Goal: Task Accomplishment & Management: Manage account settings

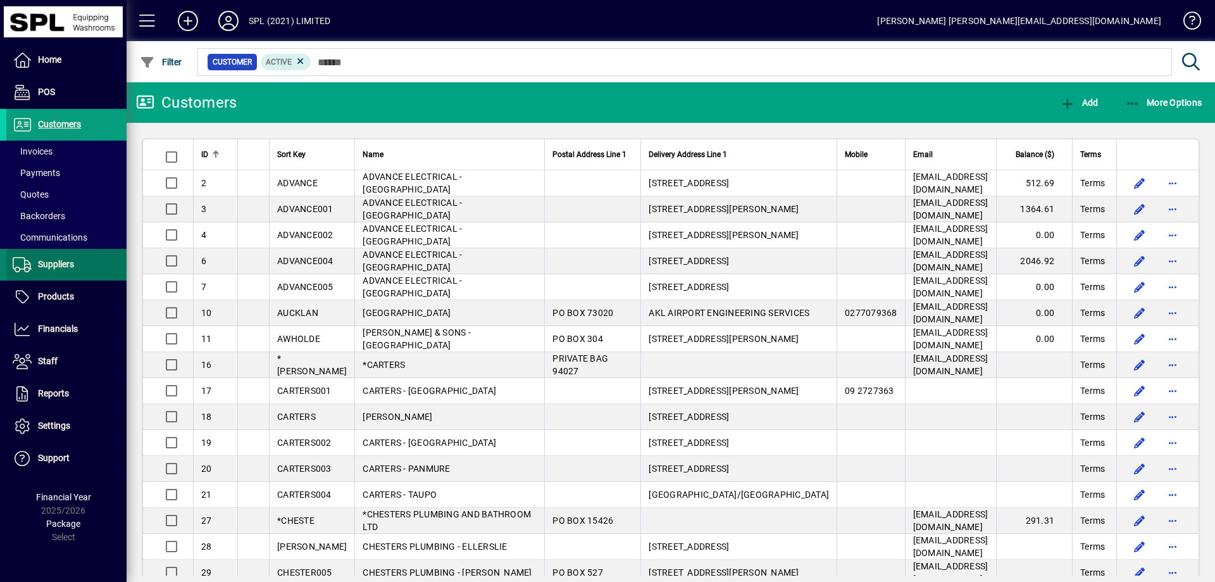
click at [85, 266] on span at bounding box center [66, 264] width 120 height 30
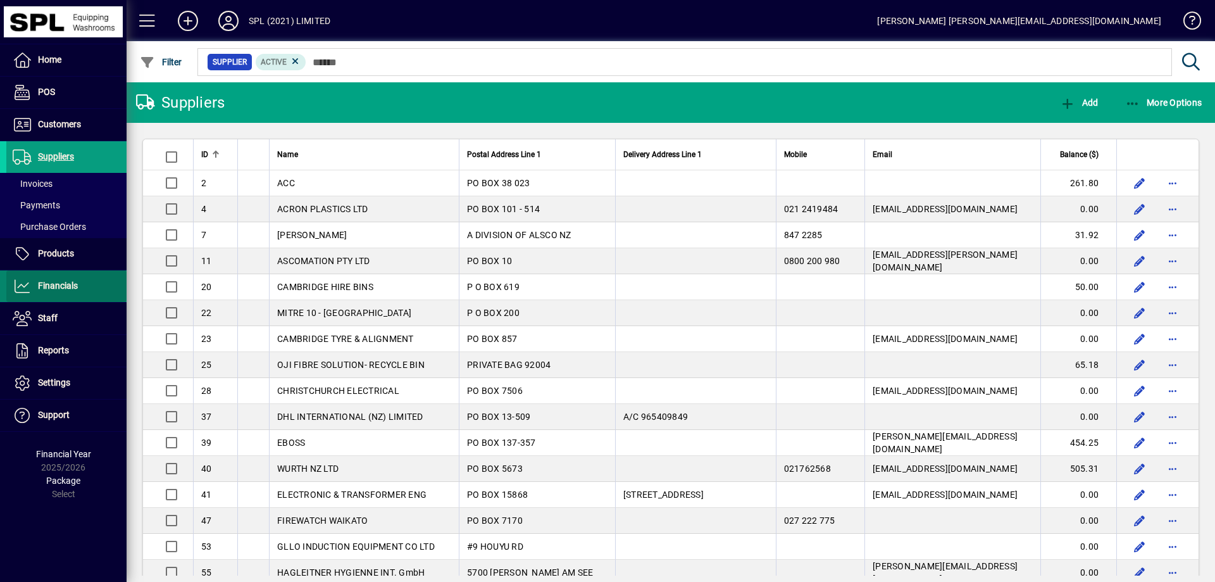
click at [70, 286] on span "Financials" at bounding box center [58, 285] width 40 height 10
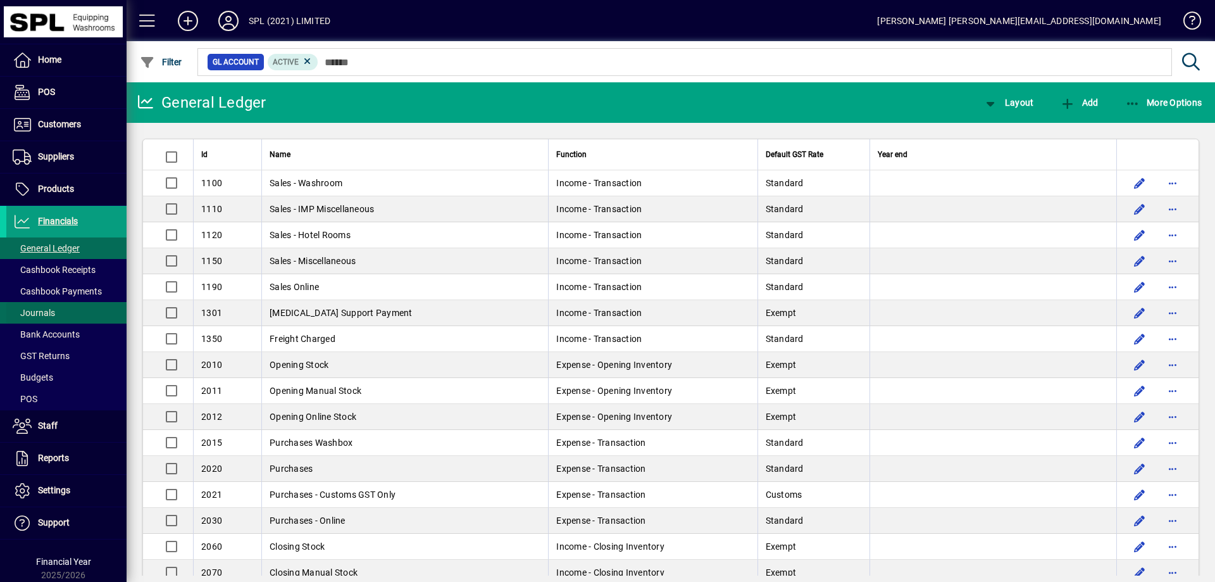
click at [69, 308] on span at bounding box center [66, 313] width 120 height 30
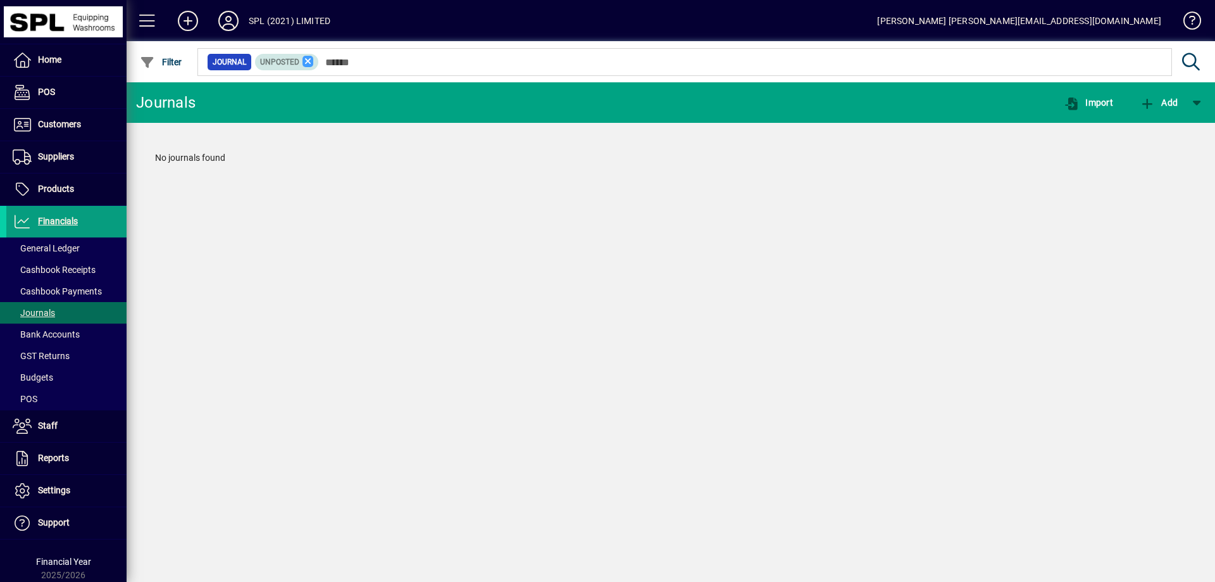
click at [304, 64] on icon at bounding box center [308, 61] width 11 height 11
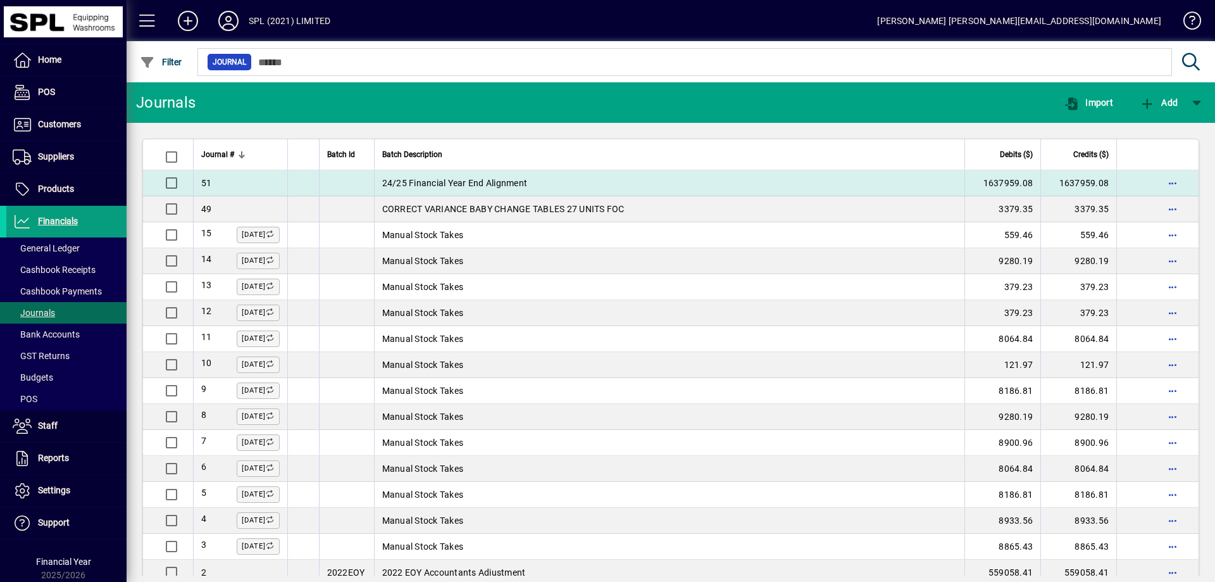
click at [487, 180] on td "24/25 Financial Year End Alignment" at bounding box center [669, 183] width 591 height 26
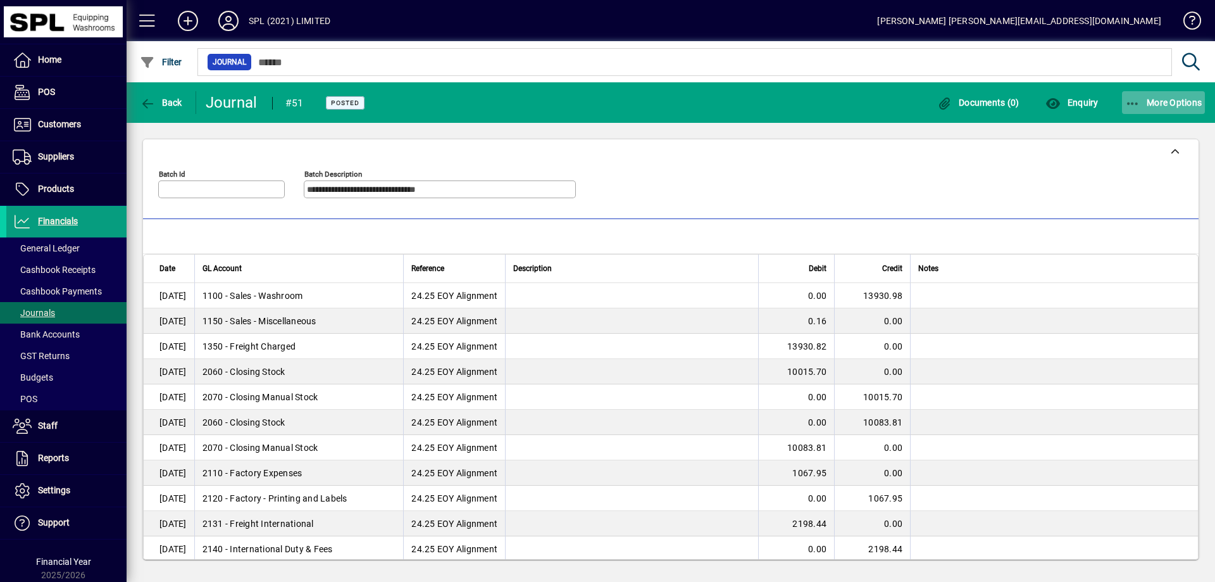
click at [1127, 100] on icon "button" at bounding box center [1134, 103] width 16 height 13
click at [1076, 99] on div at bounding box center [607, 291] width 1215 height 582
click at [1133, 98] on icon "button" at bounding box center [1134, 103] width 16 height 13
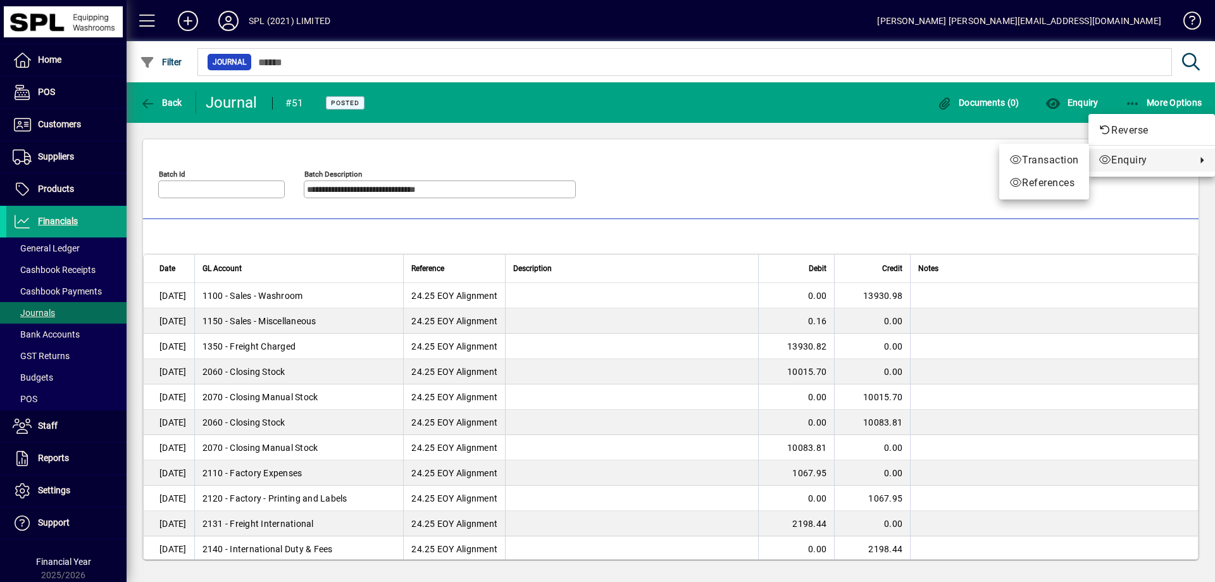
click at [812, 179] on div at bounding box center [607, 291] width 1215 height 582
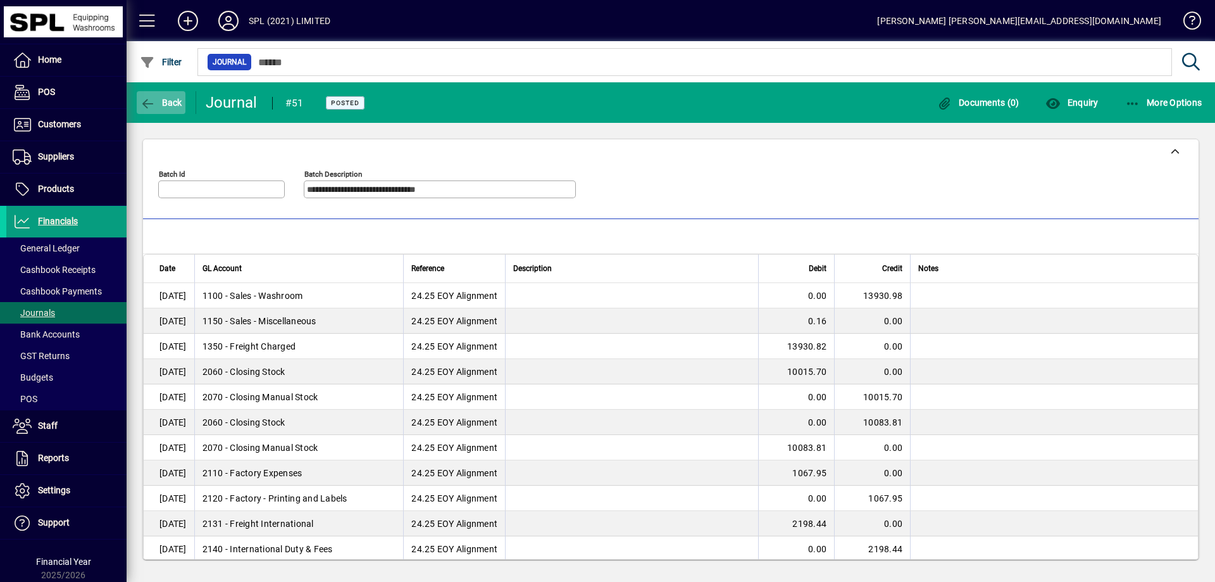
click at [168, 104] on span "Back" at bounding box center [161, 102] width 42 height 10
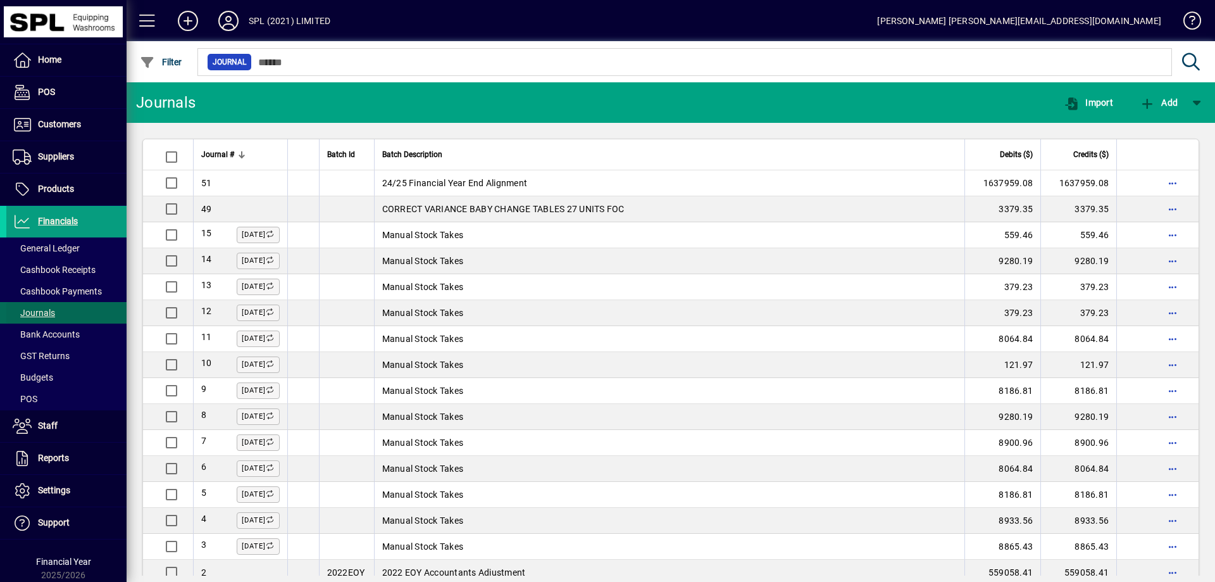
click at [44, 316] on span "Journals" at bounding box center [34, 313] width 42 height 10
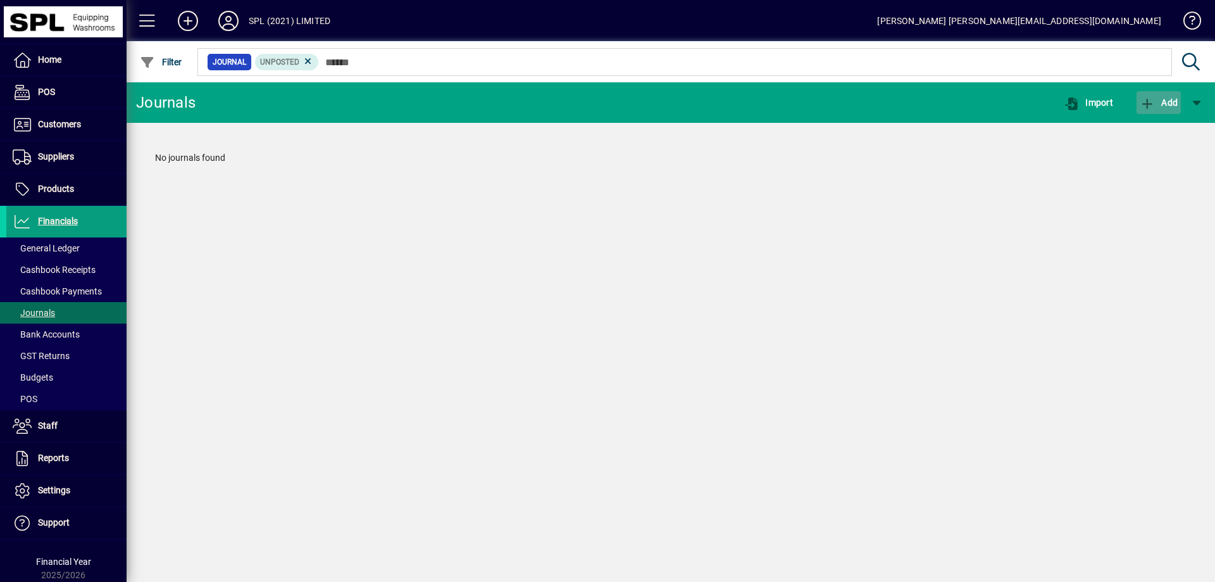
click at [1165, 101] on span "Add" at bounding box center [1159, 102] width 38 height 10
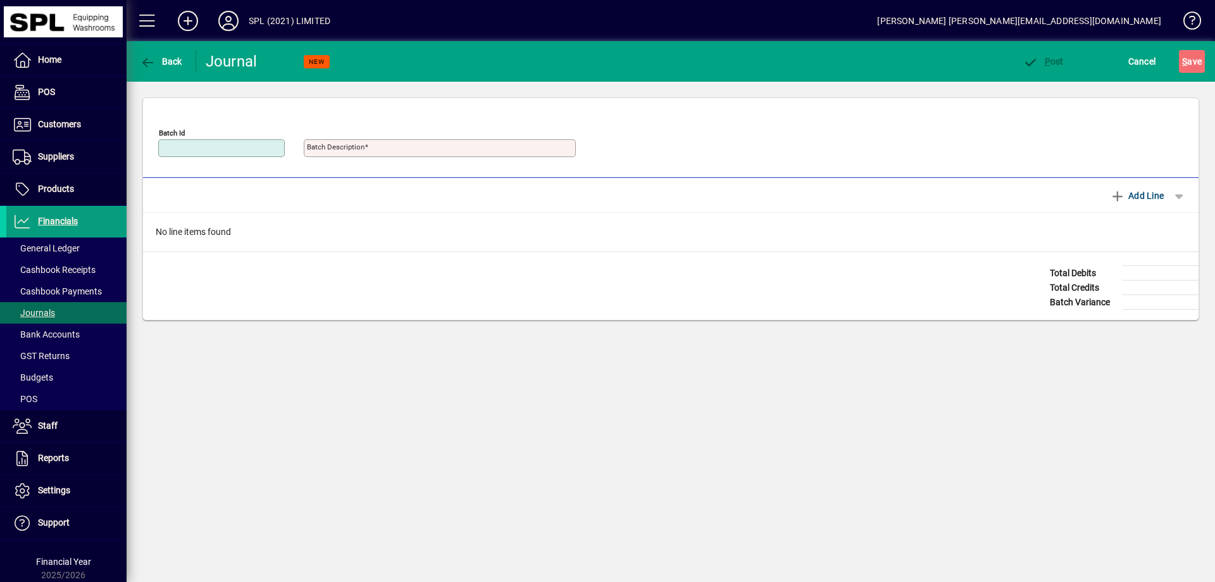
click at [342, 148] on mat-label "Batch Description" at bounding box center [336, 146] width 58 height 9
click at [342, 148] on input "Batch Description" at bounding box center [441, 148] width 268 height 10
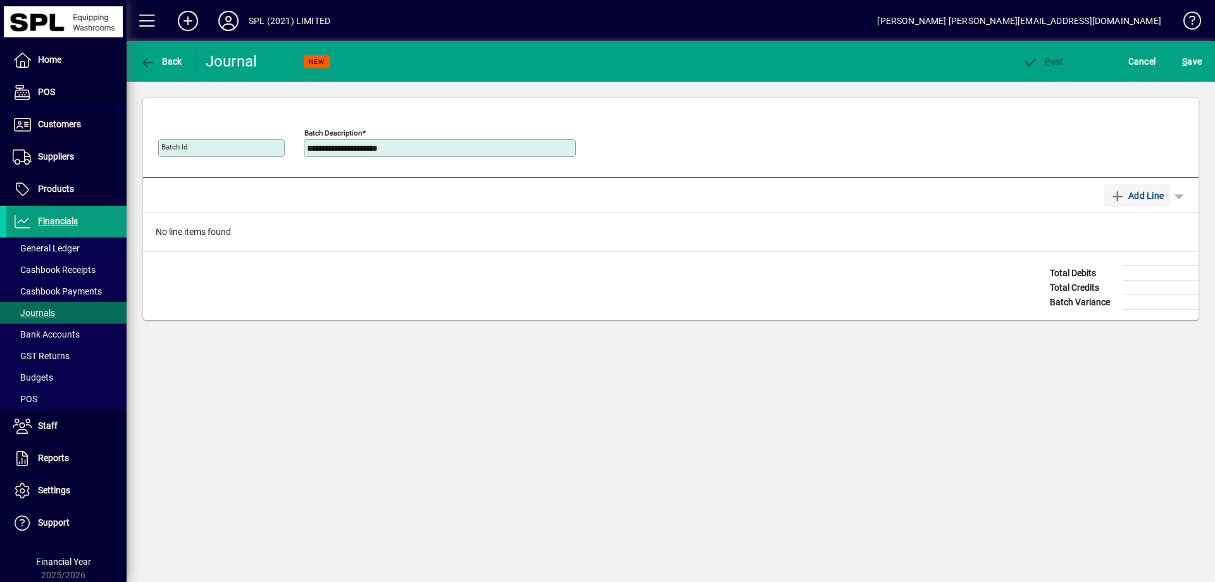
type input "**********"
click at [1141, 198] on span "Add Line" at bounding box center [1137, 195] width 54 height 20
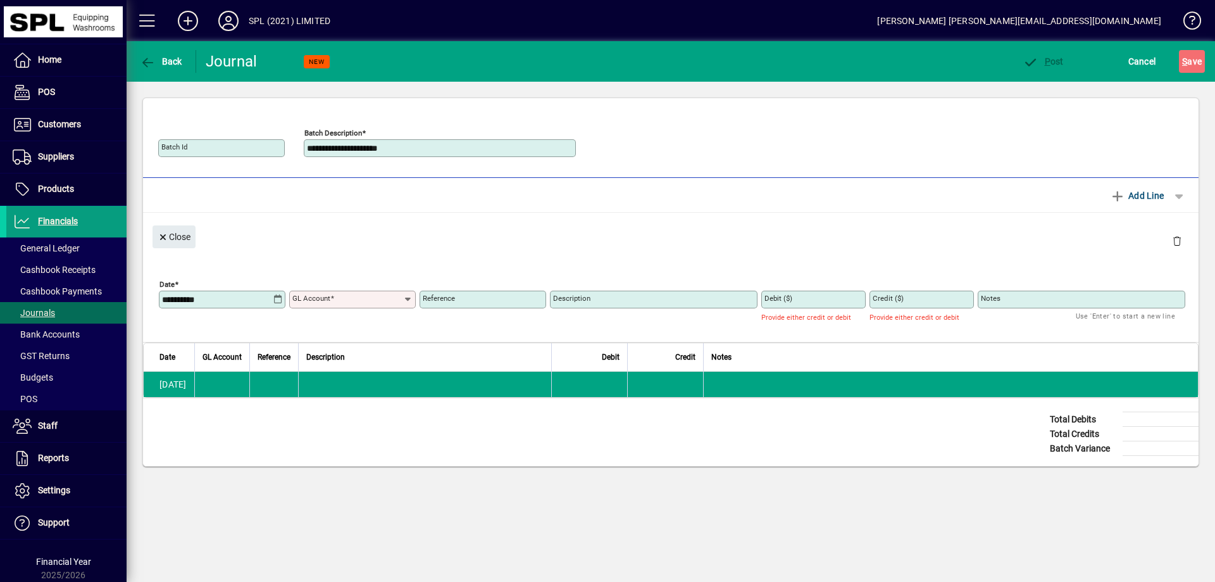
click at [452, 300] on mat-label "Reference" at bounding box center [439, 298] width 32 height 9
click at [452, 300] on input "Reference" at bounding box center [484, 299] width 123 height 10
click at [456, 304] on input "Reference" at bounding box center [484, 299] width 123 height 10
type input "**********"
click at [405, 300] on icon at bounding box center [408, 299] width 10 height 10
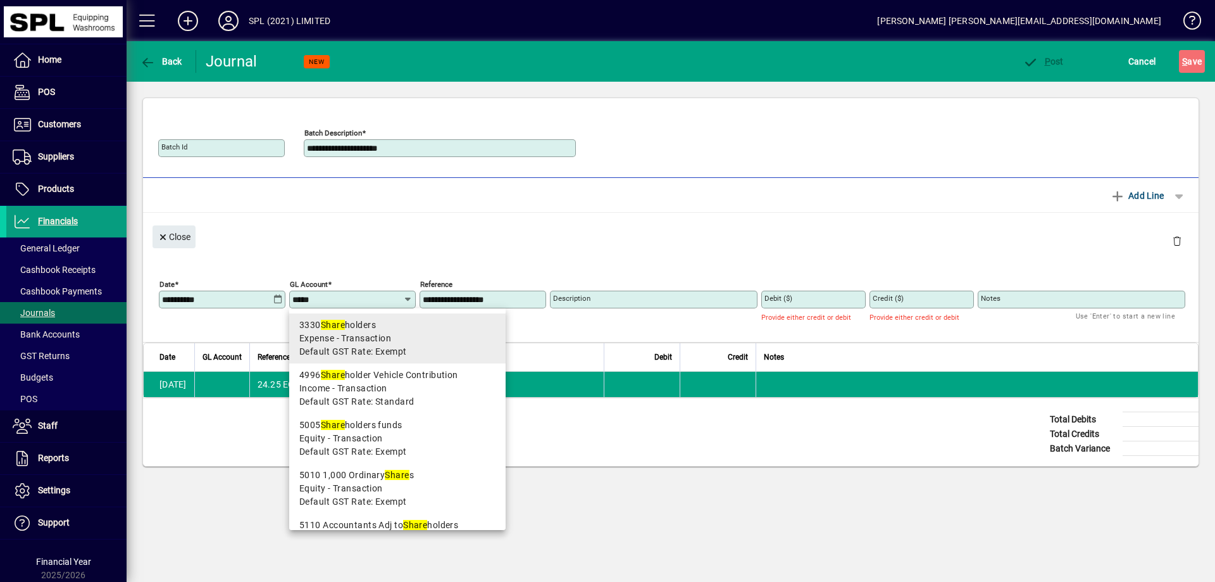
click at [359, 341] on span "Expense - Transaction" at bounding box center [345, 338] width 92 height 13
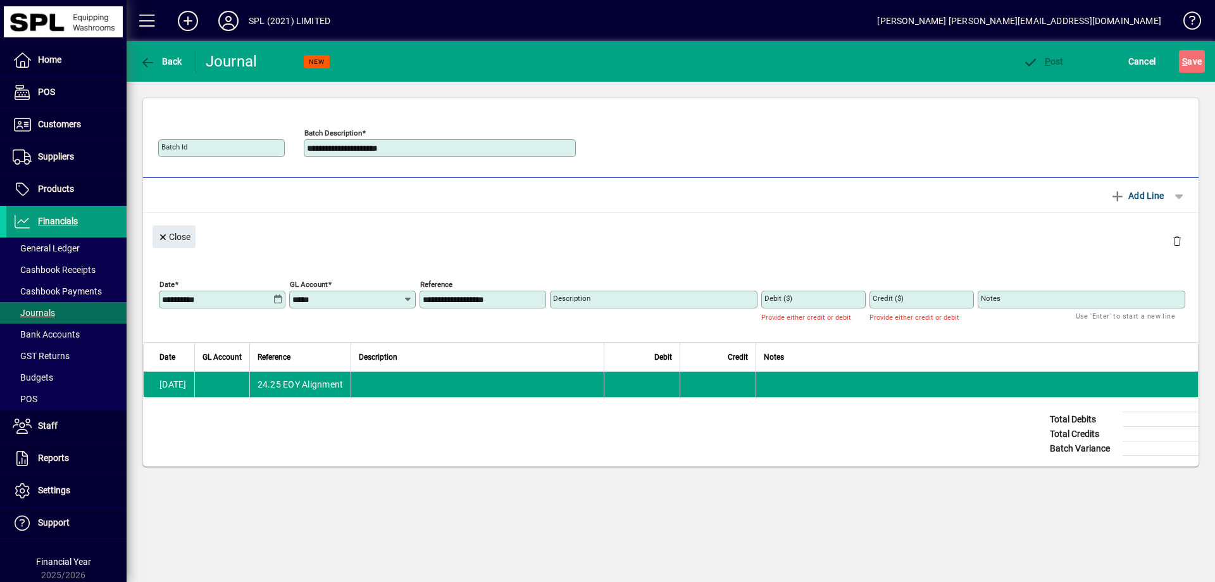
type input "**********"
click at [796, 298] on input "Debit ($)" at bounding box center [815, 299] width 101 height 10
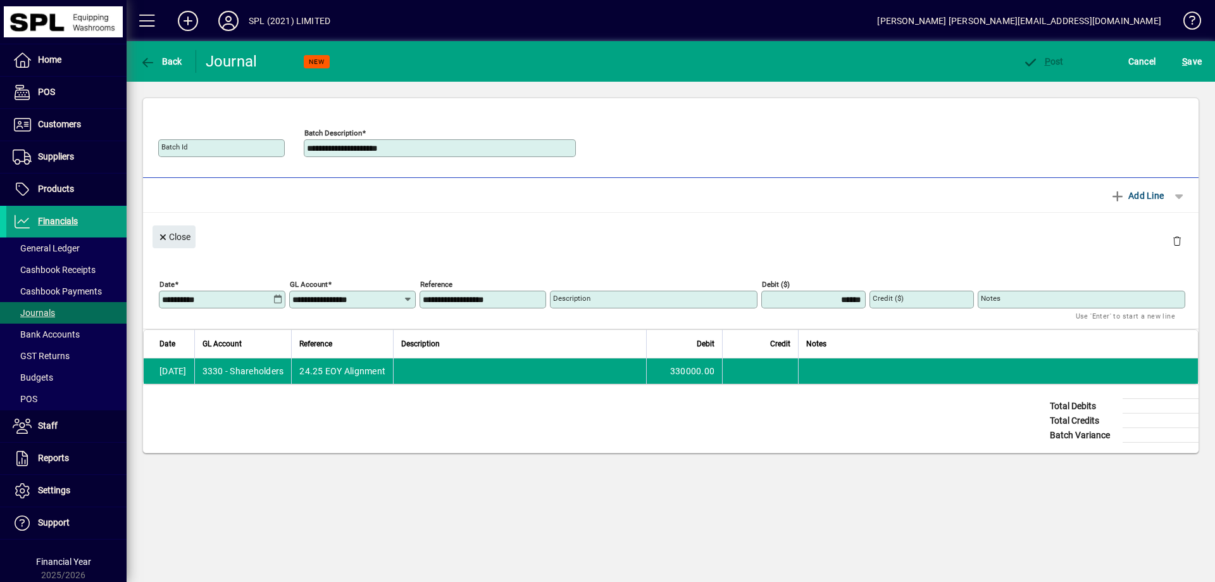
click at [845, 299] on input "******" at bounding box center [815, 299] width 101 height 10
type input "*********"
click at [1139, 196] on span "Add Line" at bounding box center [1137, 195] width 54 height 20
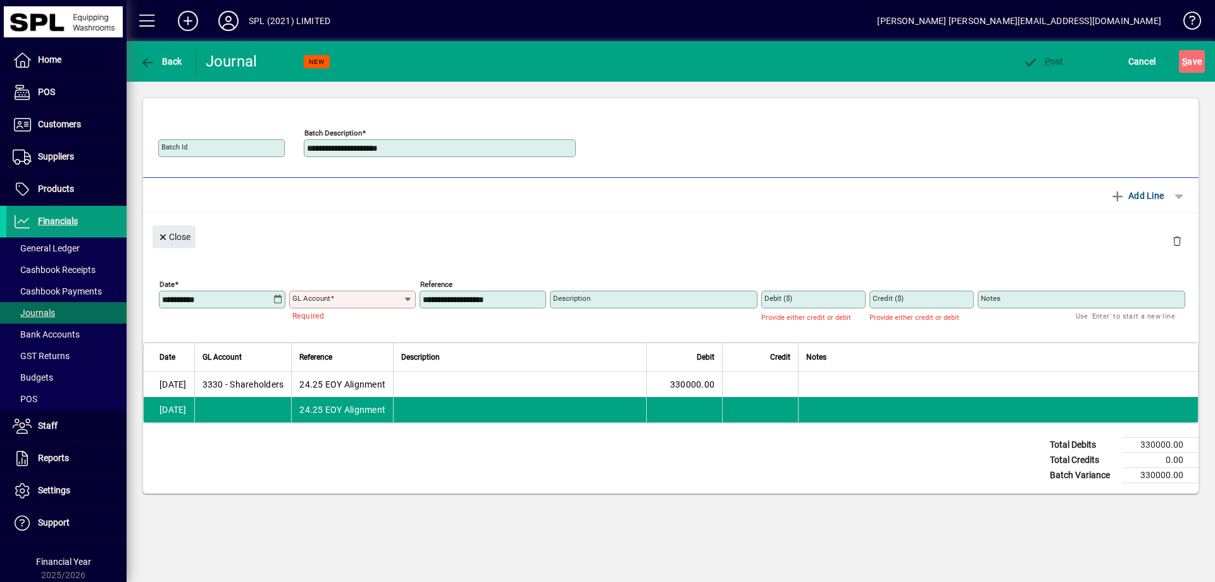
click at [336, 299] on input "GL Account" at bounding box center [347, 299] width 111 height 10
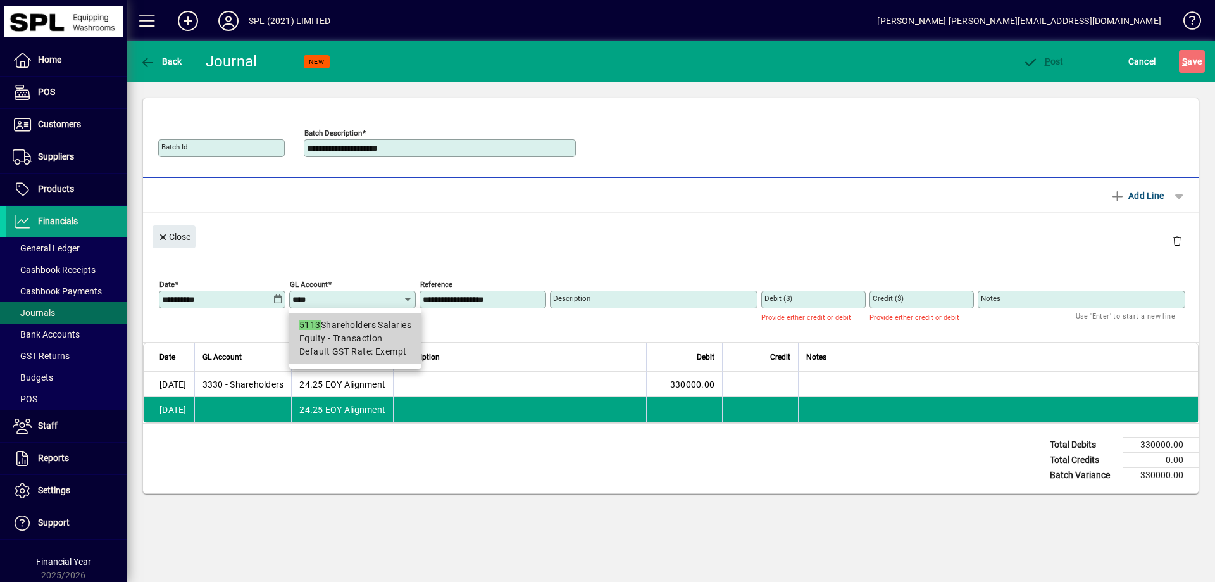
click at [367, 343] on span "Equity - Transaction" at bounding box center [341, 338] width 84 height 13
type input "**********"
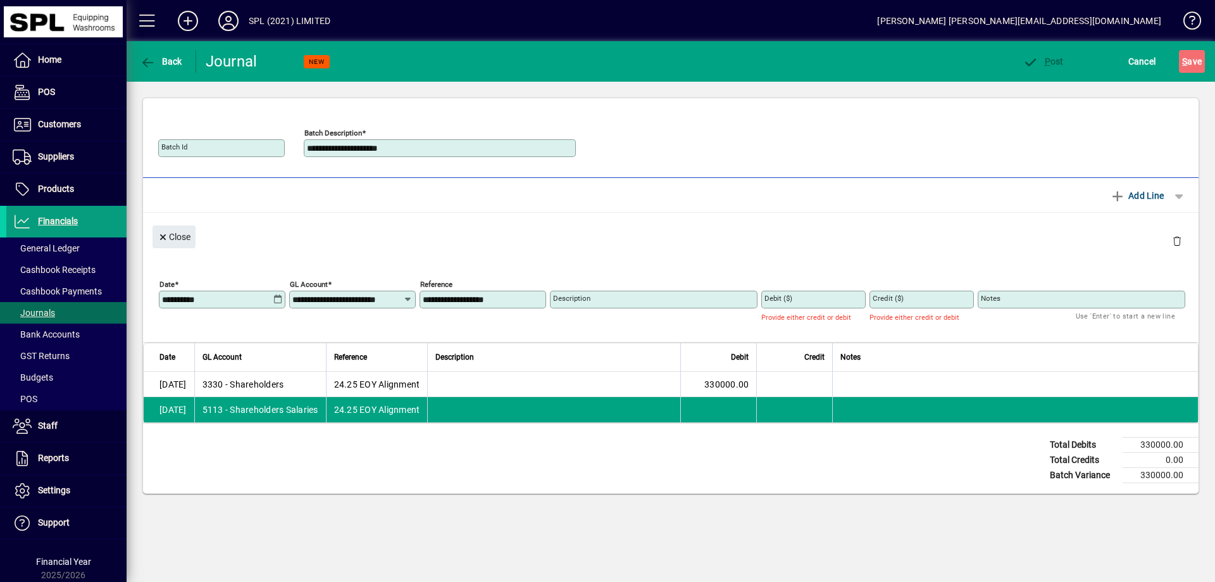
click at [913, 297] on input "Credit ($)" at bounding box center [923, 299] width 101 height 10
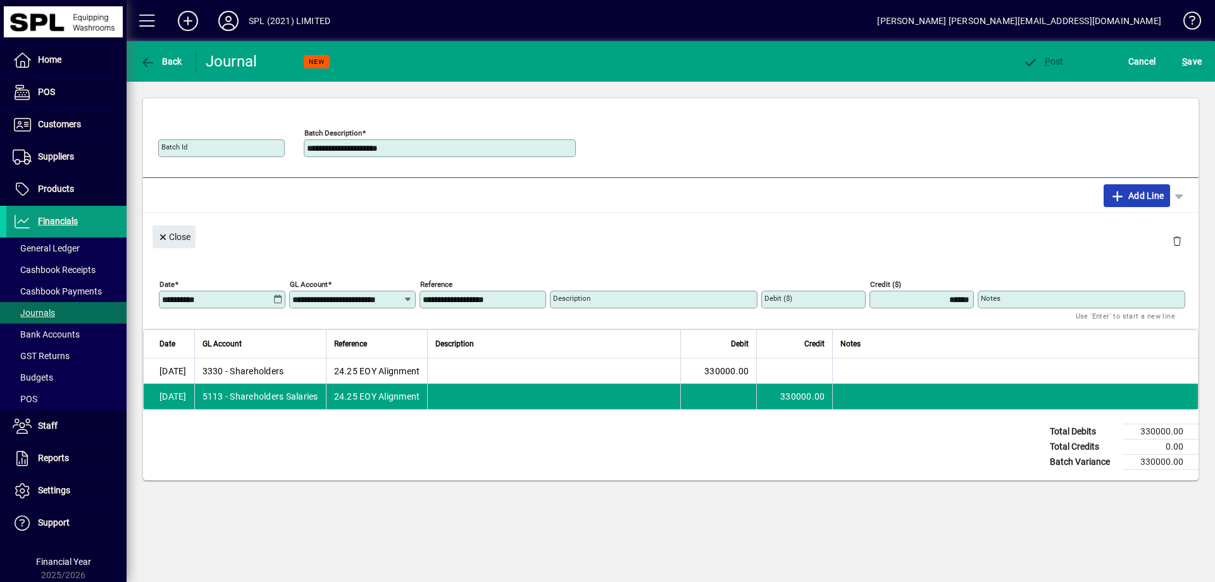
type input "*********"
click at [1124, 197] on span "Add Line" at bounding box center [1137, 195] width 54 height 20
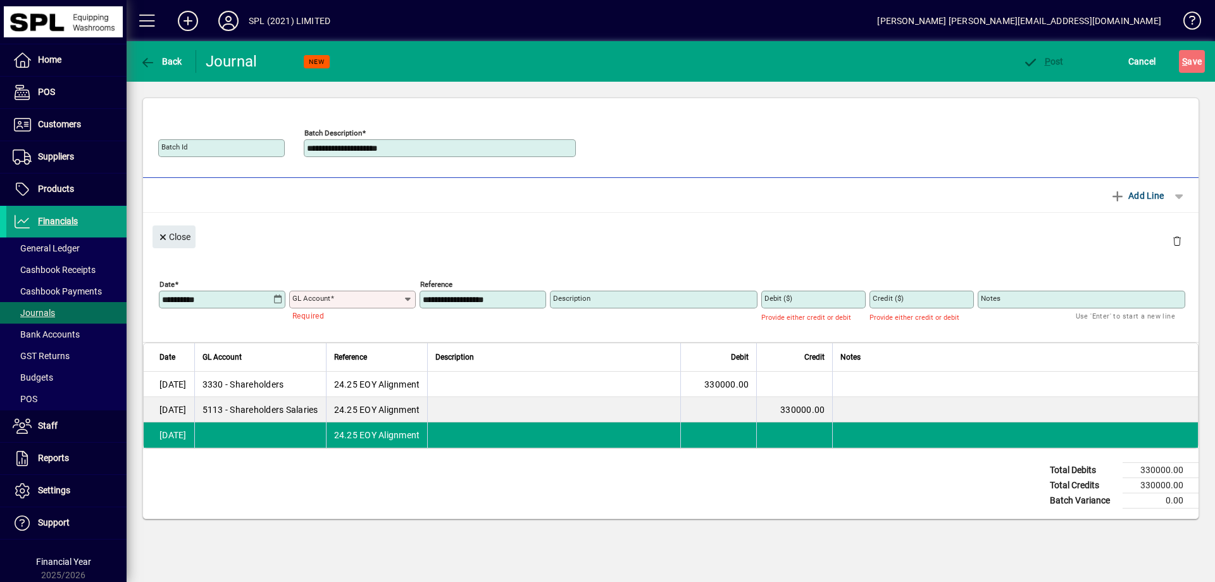
click at [189, 384] on td "[DATE]" at bounding box center [169, 384] width 51 height 25
click at [174, 387] on td "[DATE]" at bounding box center [169, 384] width 51 height 25
click at [181, 233] on span "Close" at bounding box center [174, 237] width 33 height 21
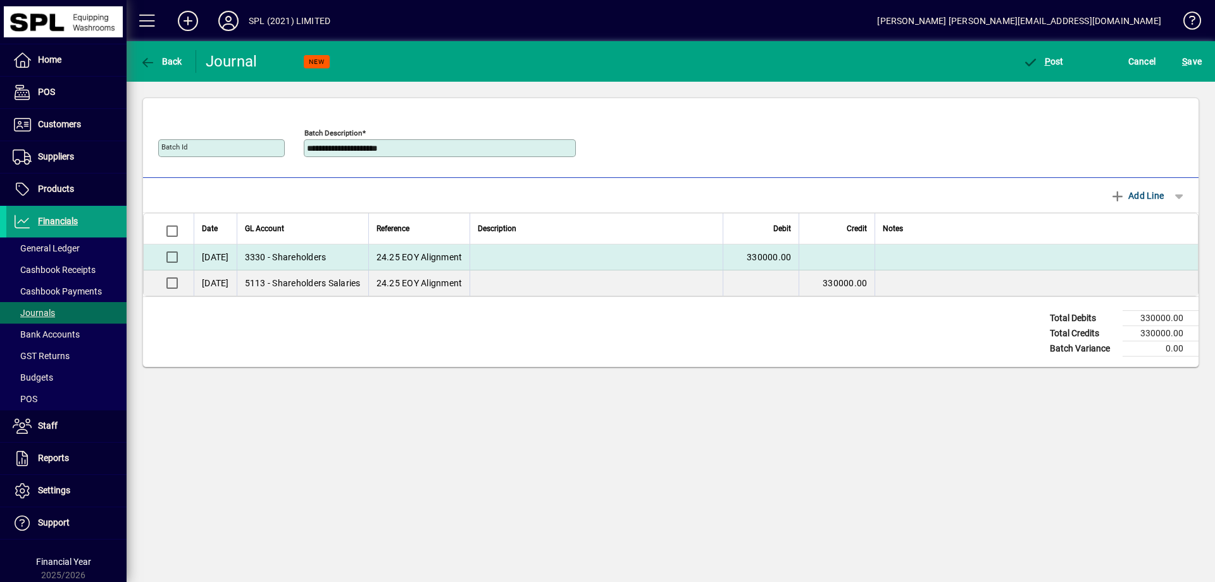
click at [226, 252] on td "[DATE]" at bounding box center [215, 257] width 43 height 26
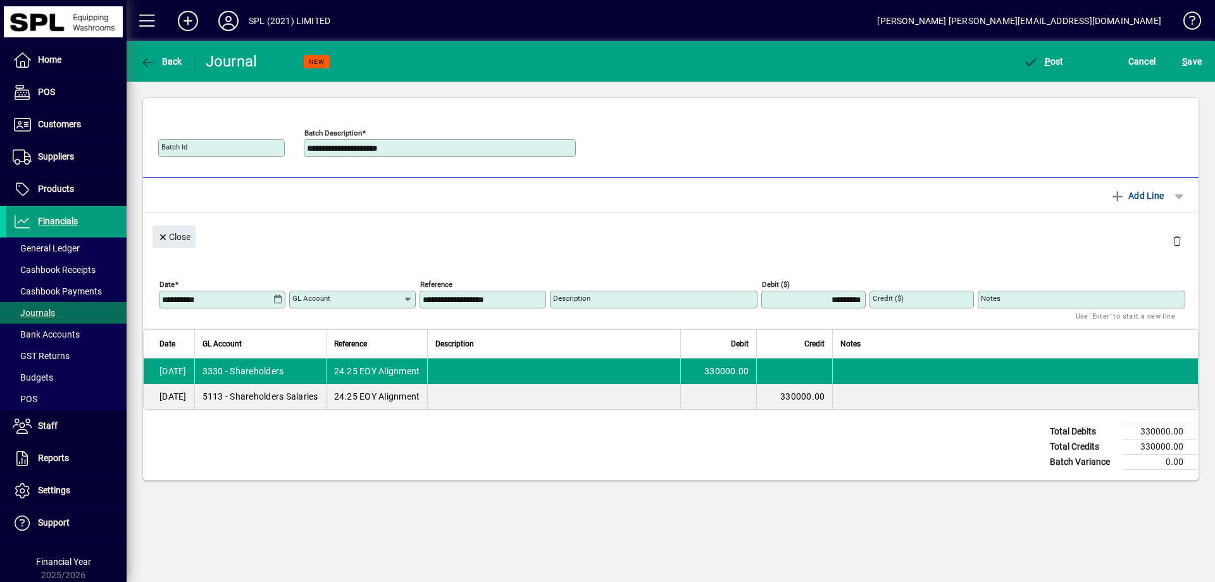
type input "**********"
click at [226, 252] on div "Close" at bounding box center [671, 236] width 1056 height 46
click at [217, 295] on input "**********" at bounding box center [217, 299] width 111 height 10
click at [272, 299] on input "**********" at bounding box center [217, 299] width 111 height 10
click at [279, 299] on icon at bounding box center [278, 299] width 10 height 10
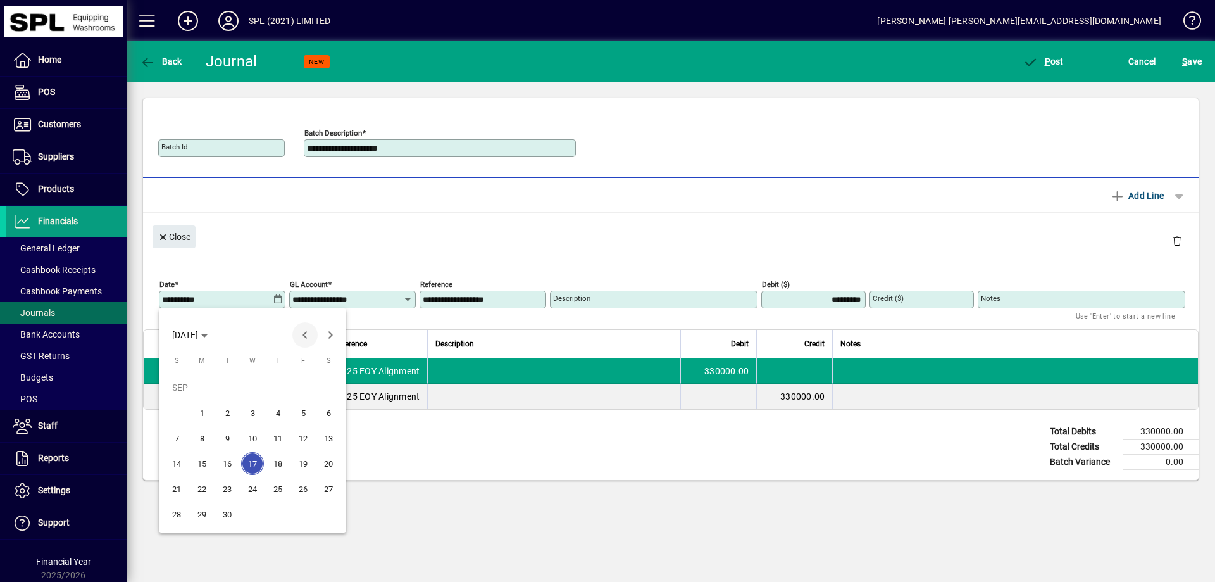
click at [308, 334] on span "Previous month" at bounding box center [304, 334] width 25 height 25
click at [306, 334] on span "Previous month" at bounding box center [304, 334] width 25 height 25
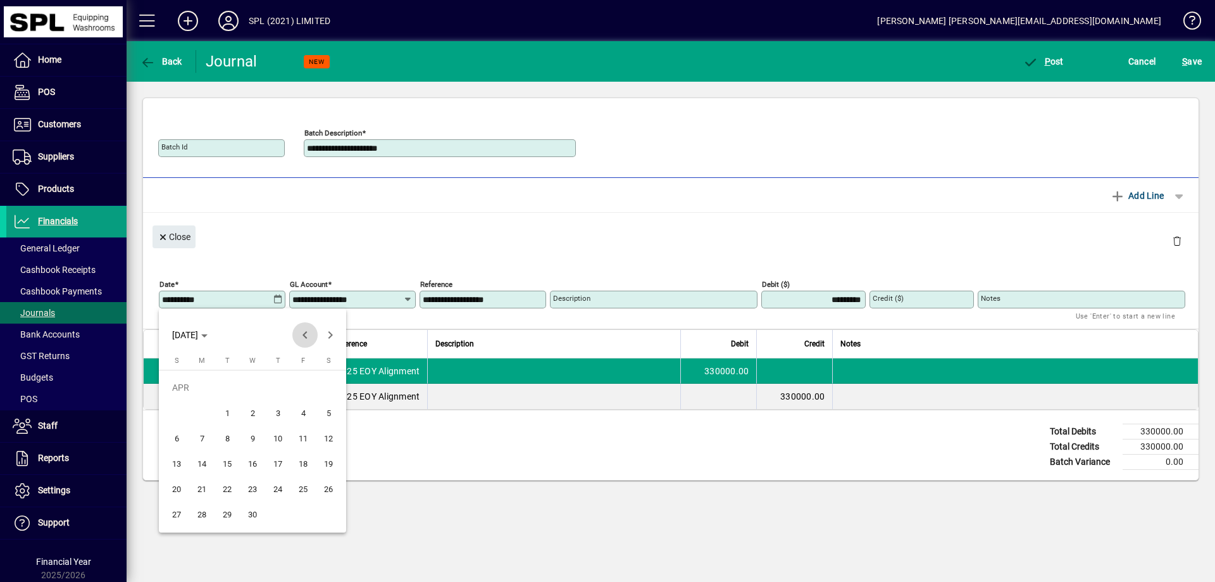
click at [306, 334] on span "Previous month" at bounding box center [304, 334] width 25 height 25
click at [202, 511] on span "31" at bounding box center [202, 514] width 23 height 23
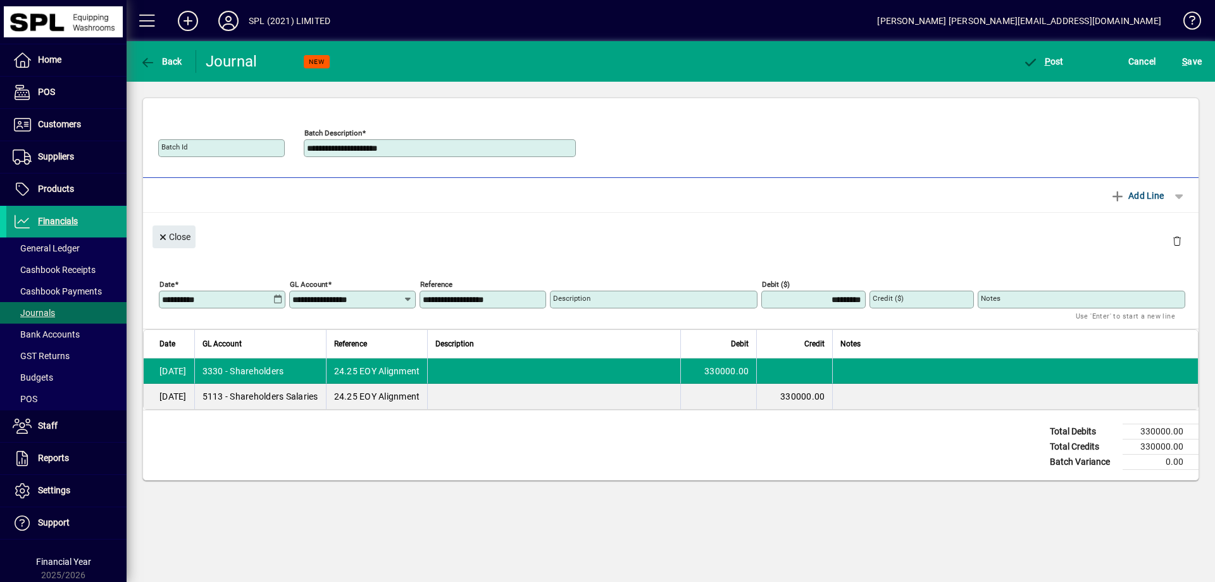
type input "**********"
click at [296, 452] on div "Total Debits 330000.00 Total Credits 330000.00 Batch Variance 0.00" at bounding box center [671, 445] width 1056 height 70
click at [177, 236] on span "Close" at bounding box center [174, 237] width 33 height 21
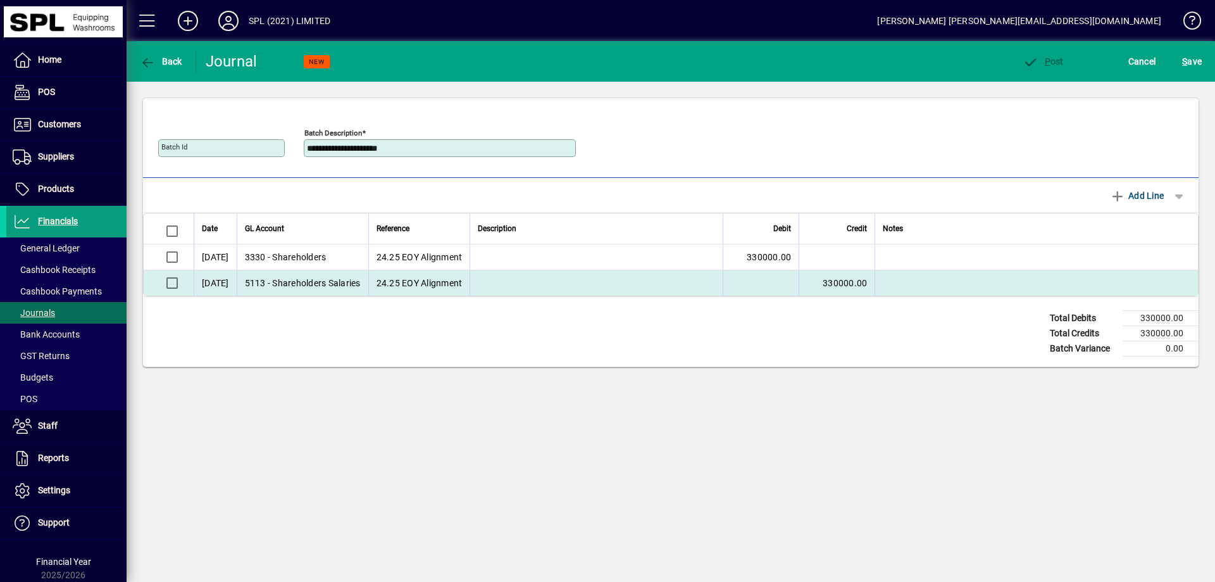
click at [222, 282] on td "[DATE]" at bounding box center [215, 282] width 43 height 25
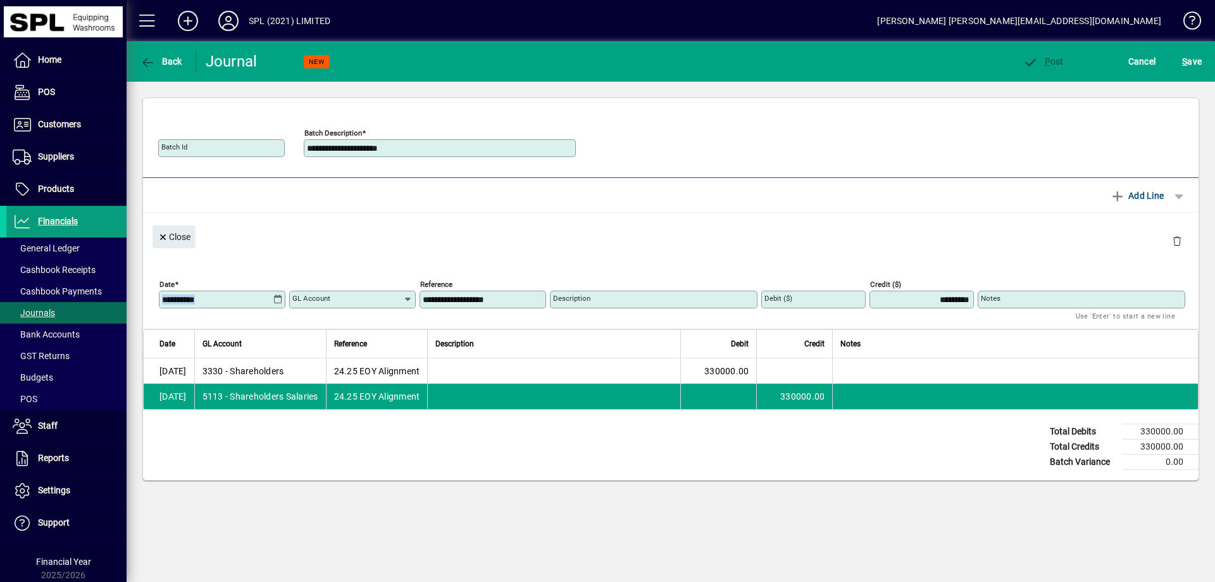
click at [222, 282] on div "**********" at bounding box center [222, 293] width 127 height 30
type input "**********"
click at [240, 297] on input "**********" at bounding box center [217, 299] width 111 height 10
click at [278, 296] on icon at bounding box center [278, 299] width 10 height 10
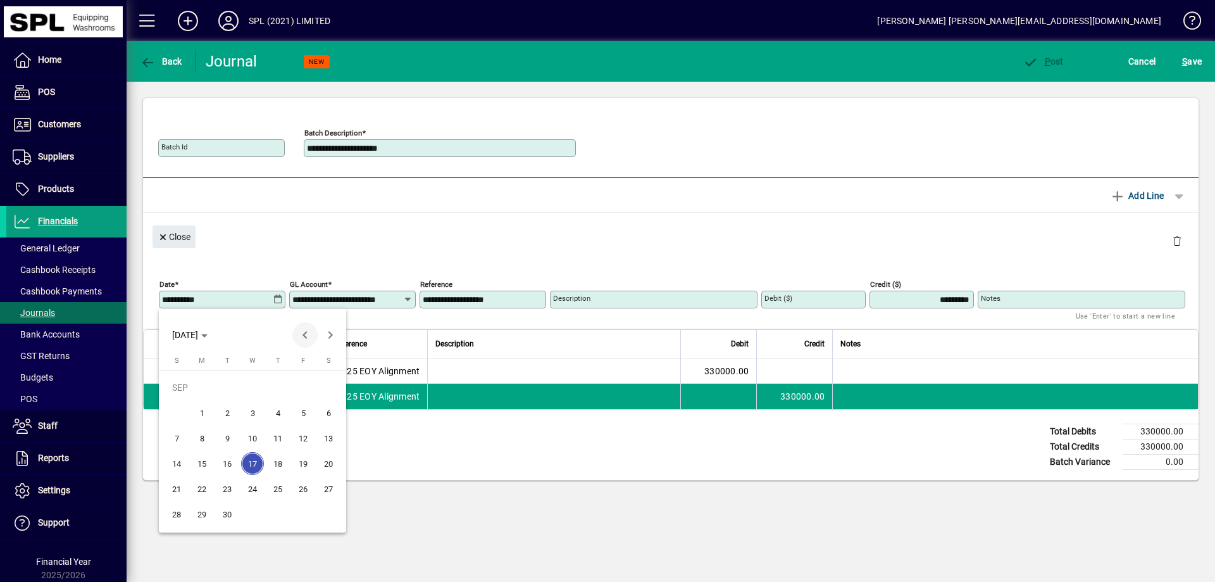
click at [303, 338] on span "Previous month" at bounding box center [304, 334] width 25 height 25
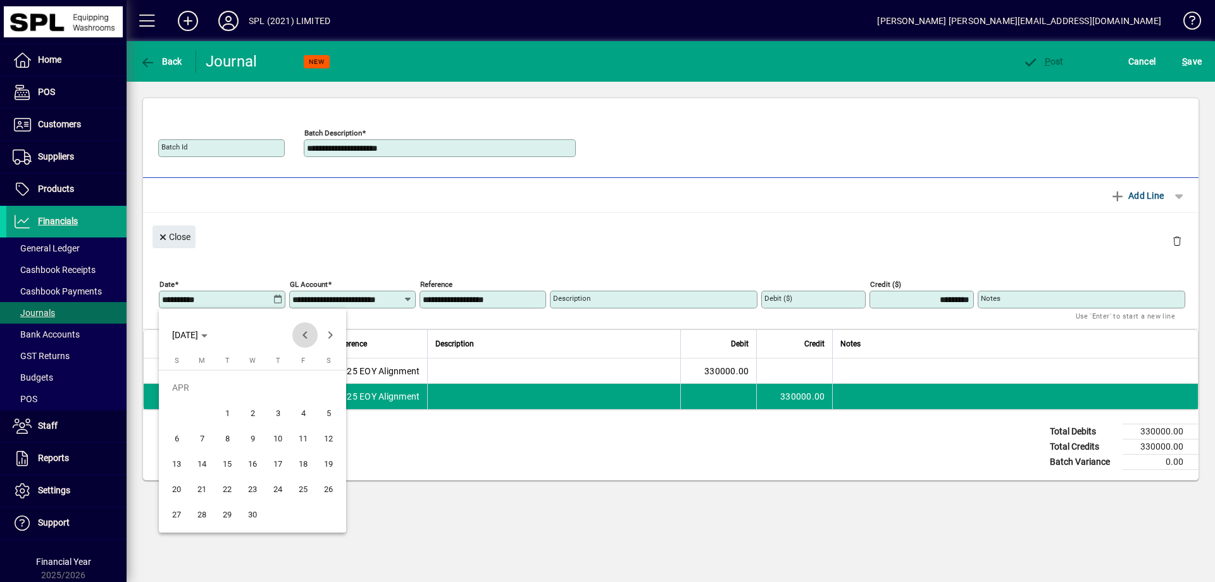
click at [303, 338] on span "Previous month" at bounding box center [304, 334] width 25 height 25
click at [327, 335] on span "Next month" at bounding box center [330, 334] width 25 height 25
click at [327, 336] on span "Next month" at bounding box center [330, 334] width 25 height 25
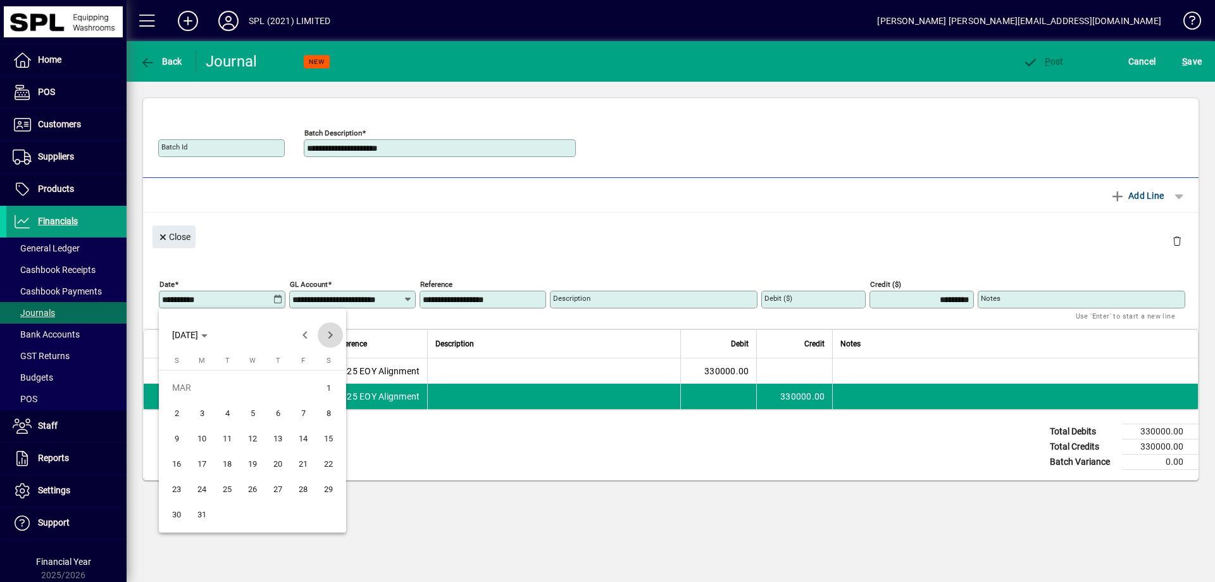
click at [327, 336] on span "Next month" at bounding box center [330, 334] width 25 height 25
click at [313, 337] on span "Previous month" at bounding box center [304, 334] width 25 height 25
click at [200, 511] on span "31" at bounding box center [202, 514] width 23 height 23
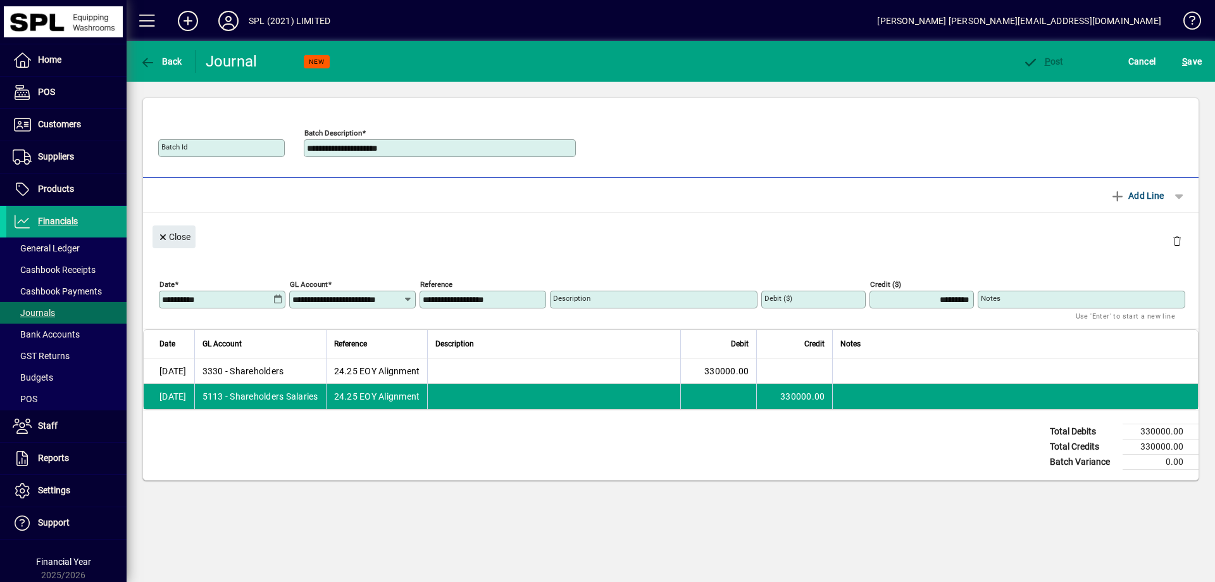
type input "**********"
click at [298, 473] on div "Total Debits 330000.00 Total Credits 330000.00 Batch Variance 0.00" at bounding box center [671, 445] width 1056 height 70
click at [182, 239] on span "Close" at bounding box center [174, 237] width 33 height 21
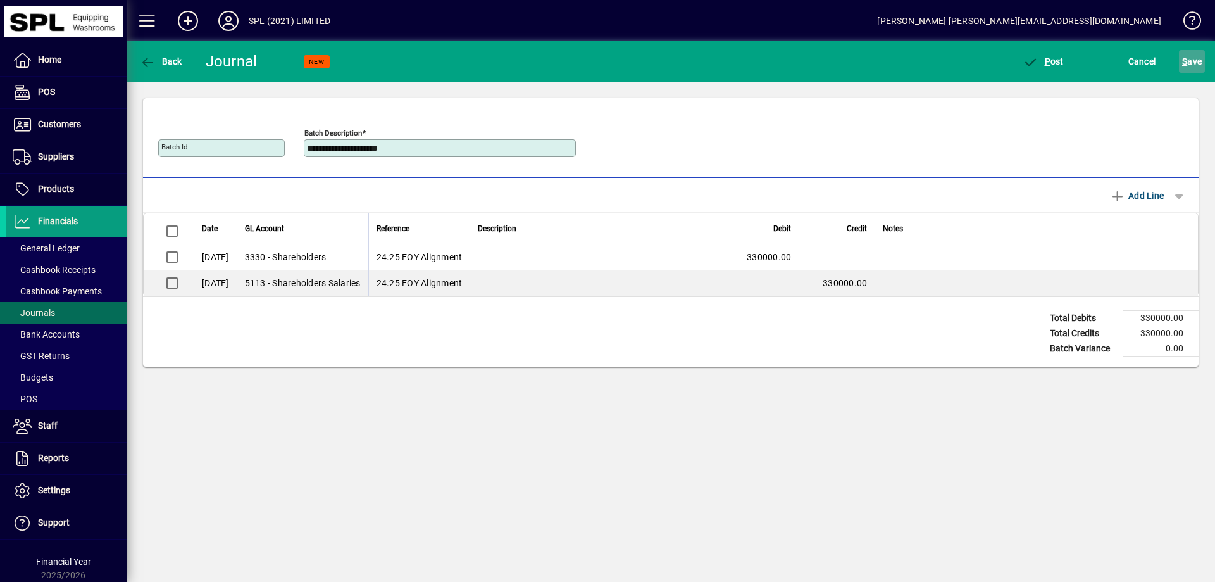
click at [1195, 64] on span "S ave" at bounding box center [1193, 61] width 20 height 20
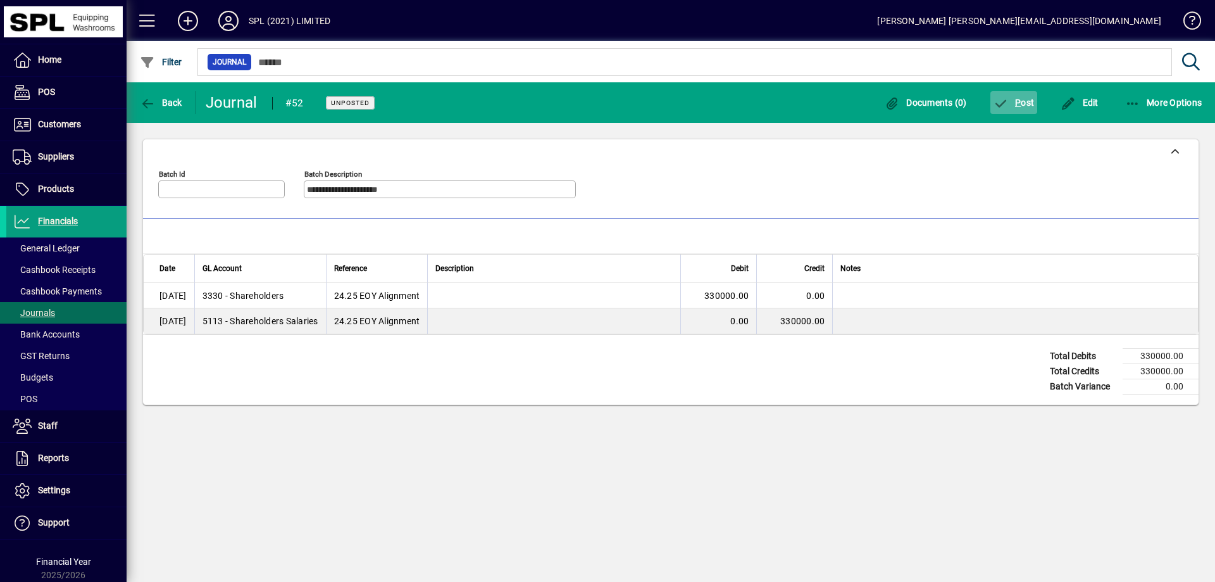
drag, startPoint x: 1020, startPoint y: 102, endPoint x: 1010, endPoint y: 115, distance: 15.8
click at [1010, 114] on button "P ost" at bounding box center [1014, 102] width 47 height 23
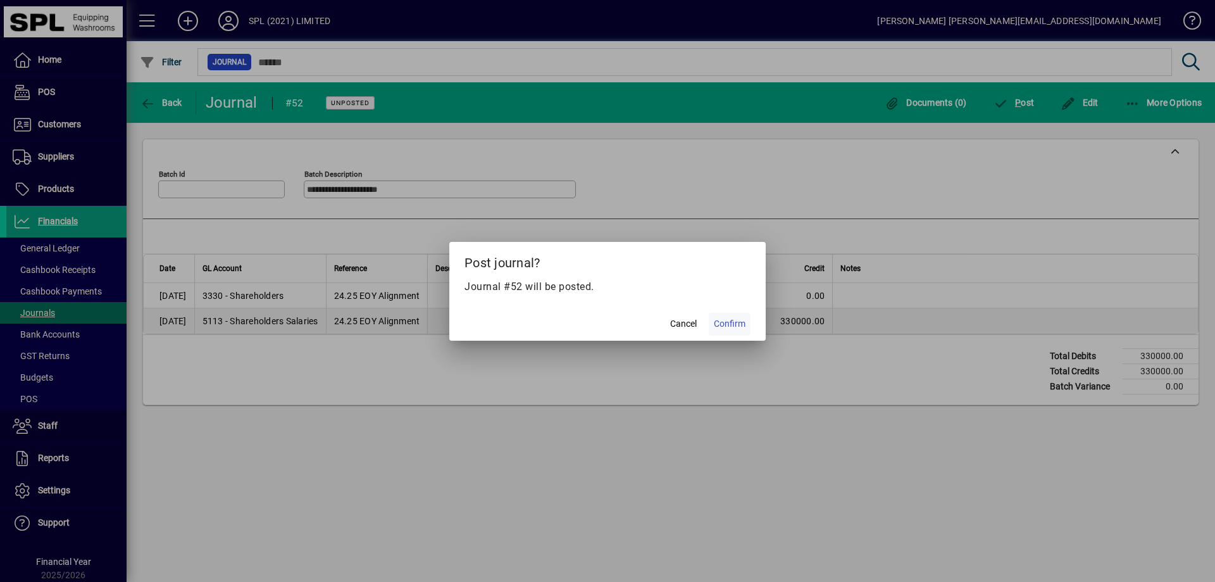
click at [736, 322] on span "Confirm" at bounding box center [730, 323] width 32 height 13
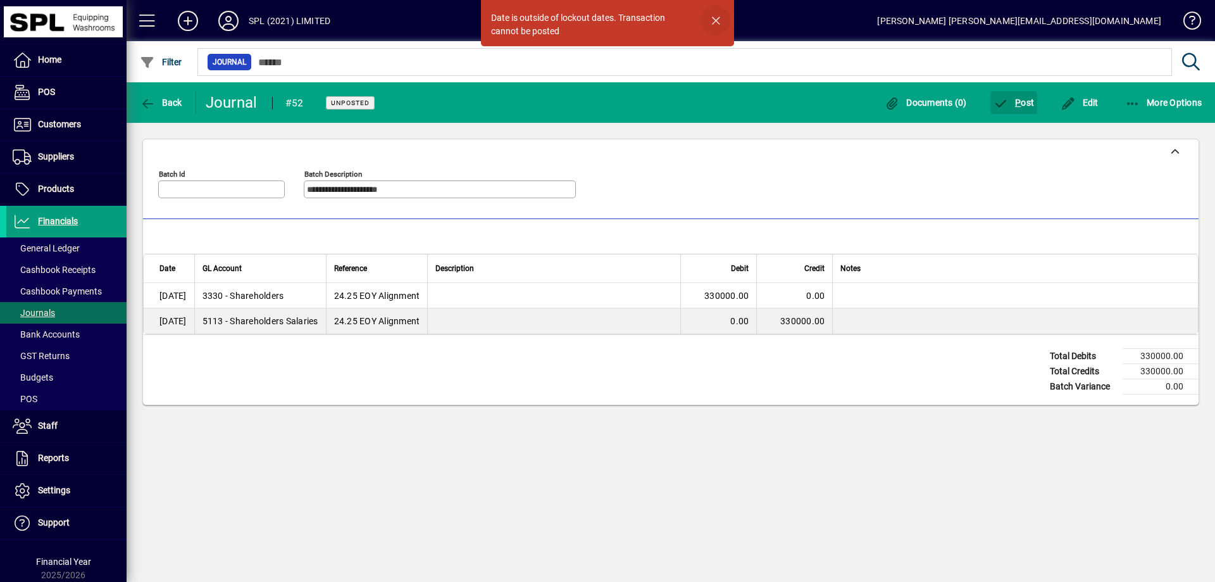
click at [715, 19] on span "button" at bounding box center [716, 20] width 30 height 30
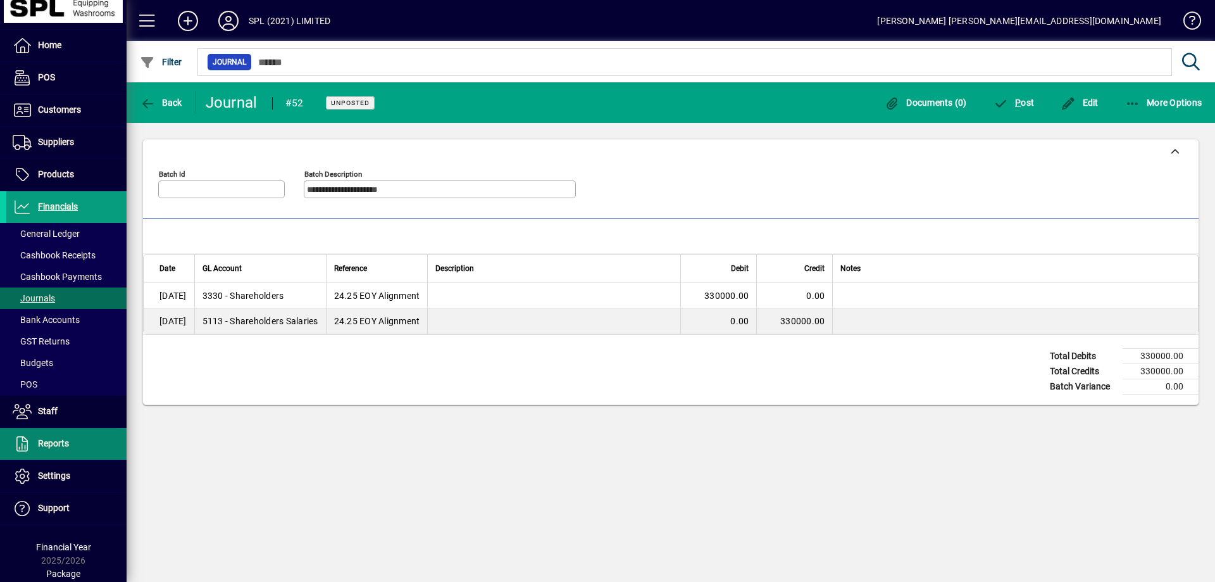
scroll to position [27, 0]
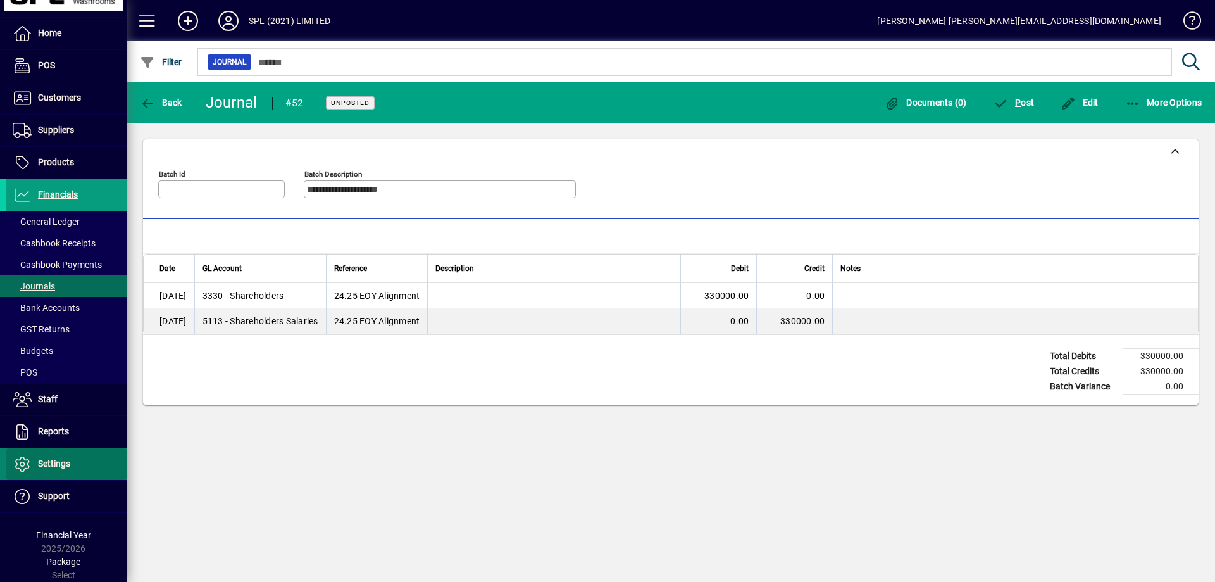
click at [71, 458] on span at bounding box center [66, 464] width 120 height 30
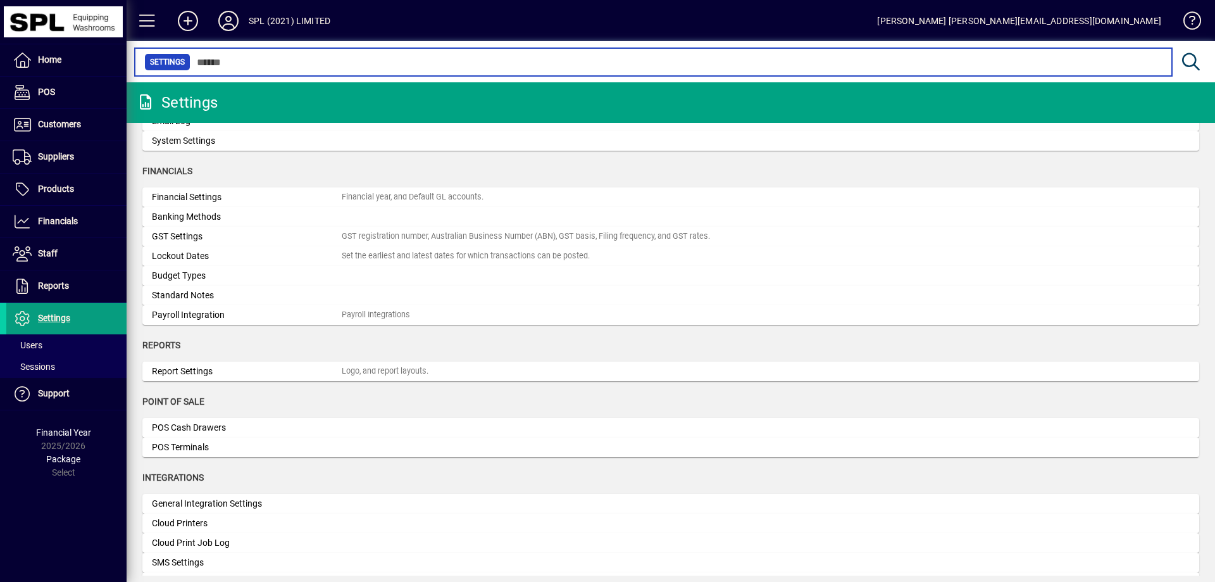
scroll to position [127, 0]
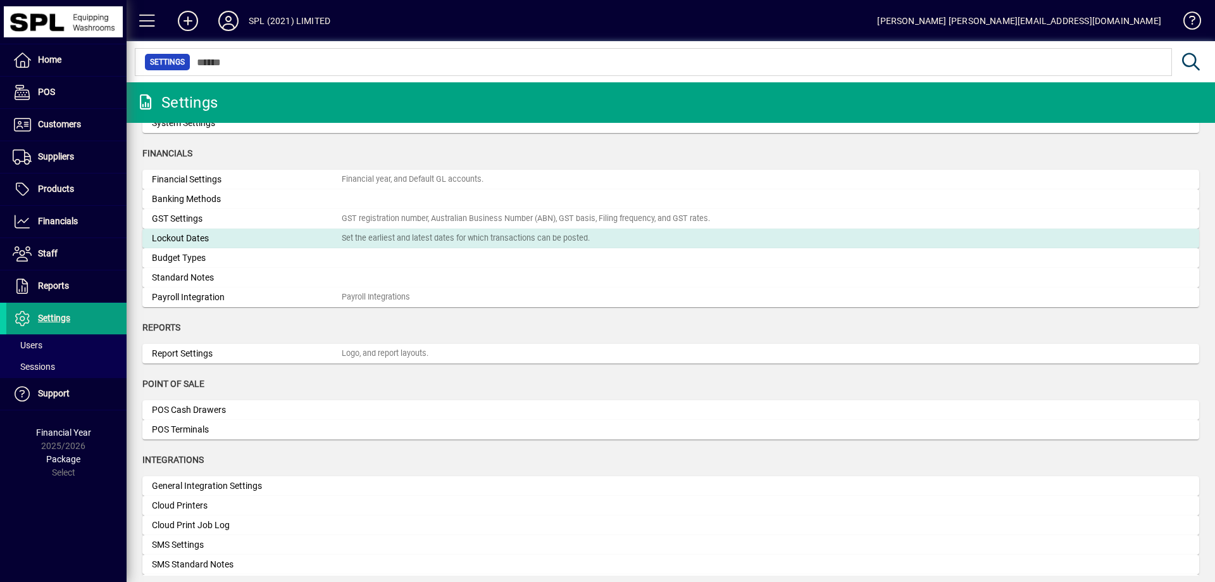
click at [222, 238] on div "Lockout Dates" at bounding box center [247, 238] width 190 height 13
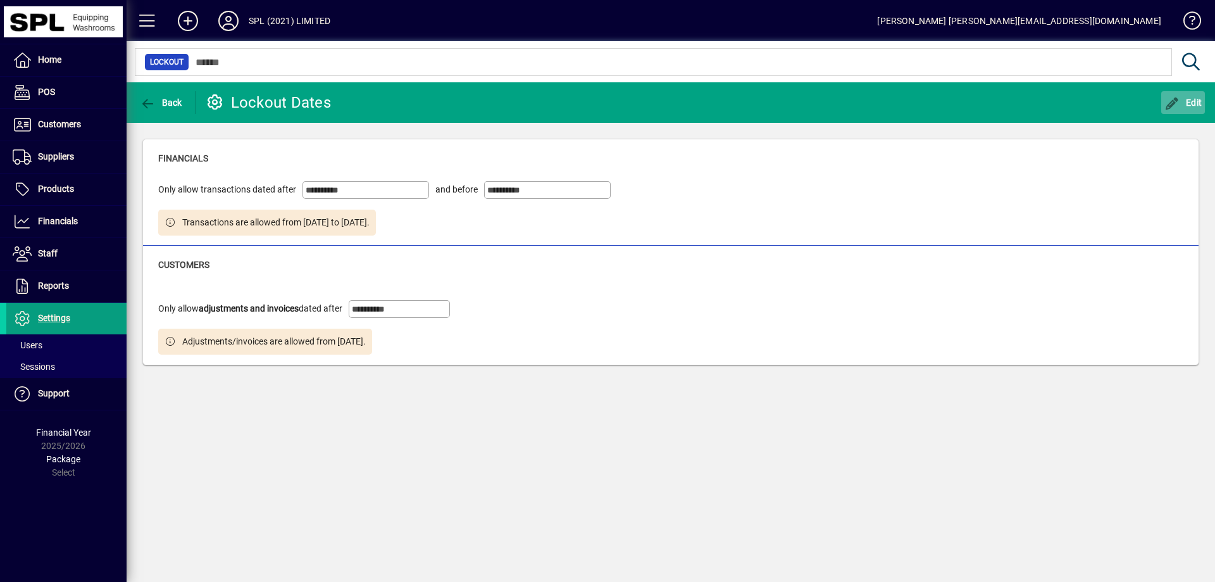
click at [1189, 103] on span "Edit" at bounding box center [1184, 102] width 38 height 10
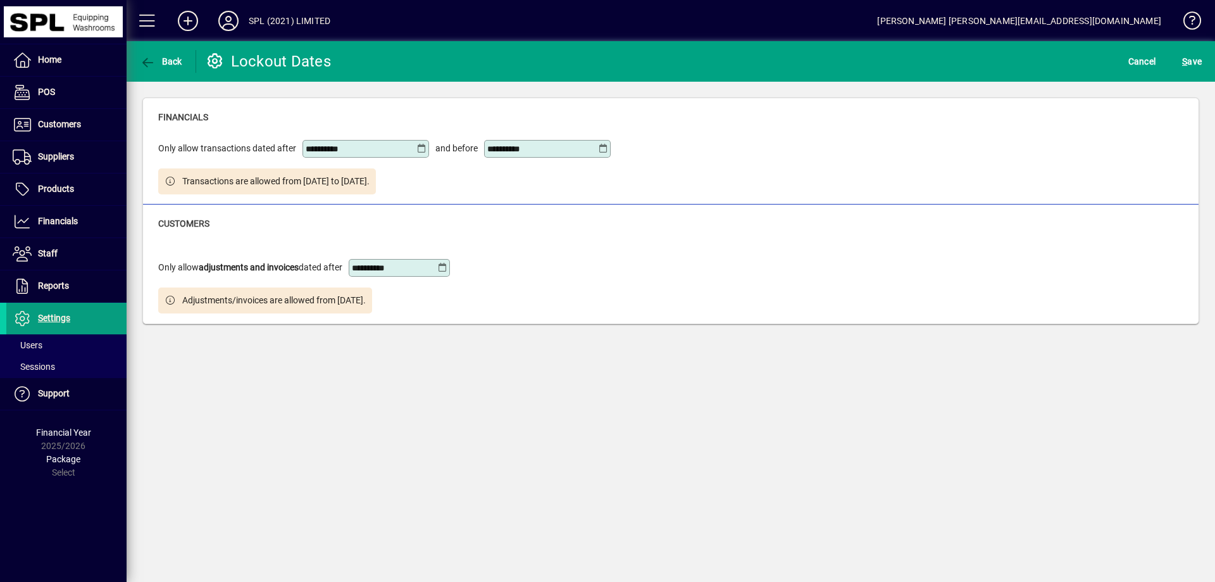
click at [421, 148] on icon at bounding box center [422, 149] width 10 height 10
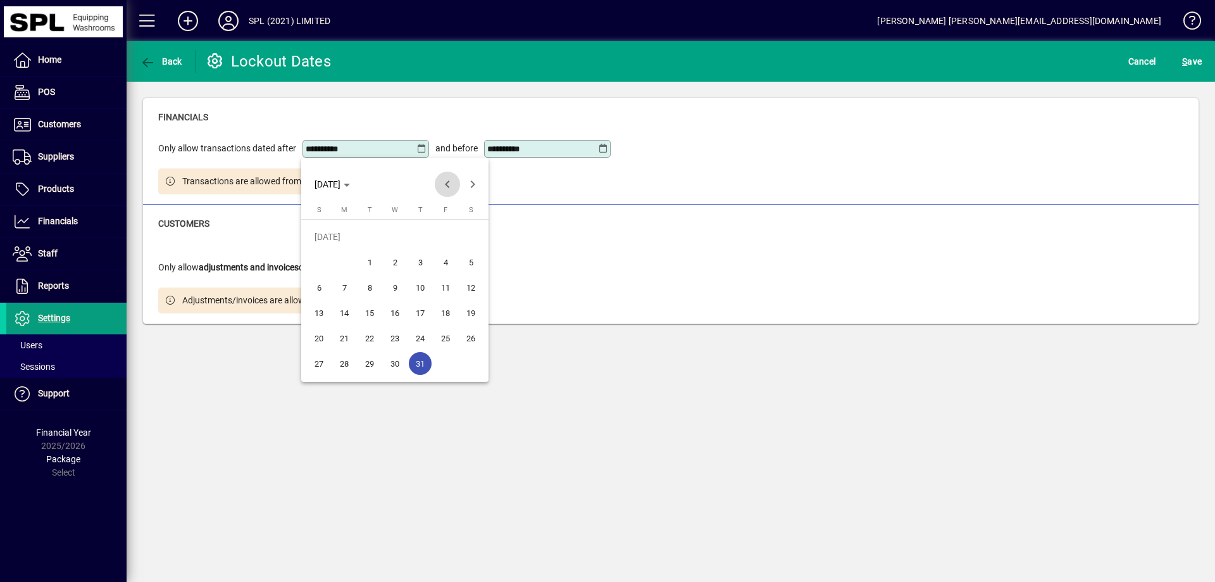
click at [448, 184] on span "Previous month" at bounding box center [447, 184] width 25 height 25
click at [447, 184] on span "Previous month" at bounding box center [447, 184] width 25 height 25
click at [312, 365] on span "30" at bounding box center [319, 363] width 23 height 23
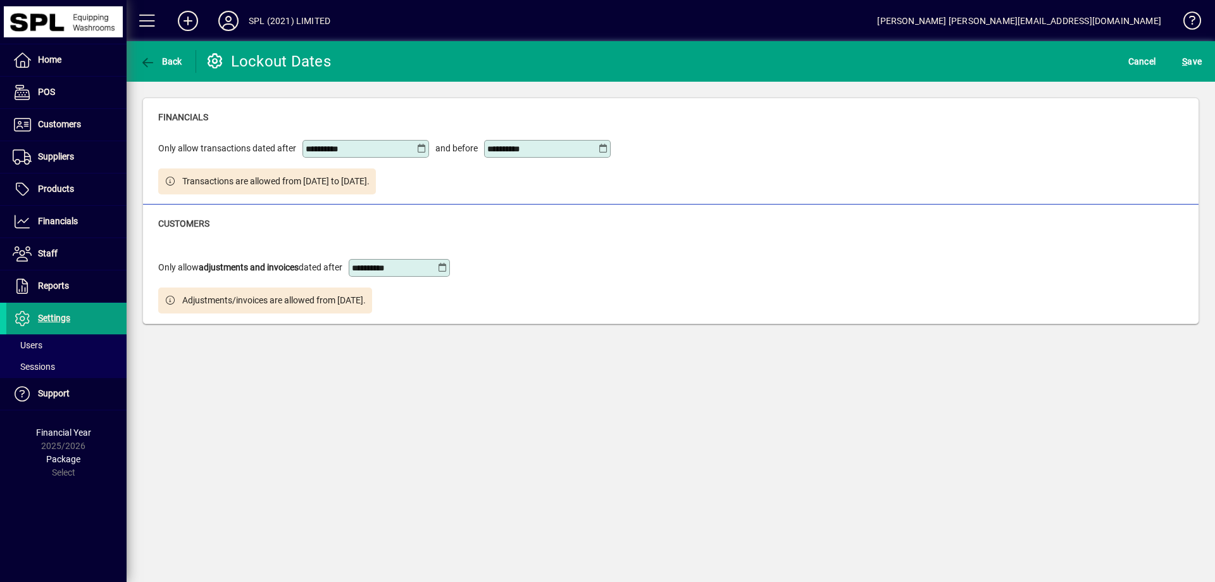
type input "**********"
click at [1195, 57] on span "S ave" at bounding box center [1193, 61] width 20 height 20
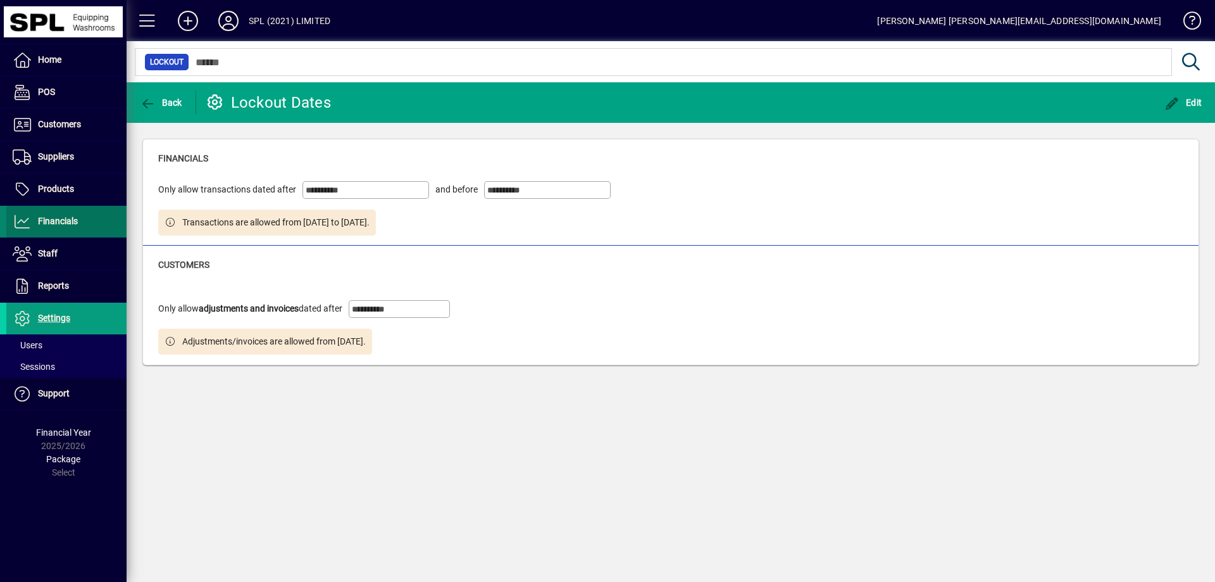
click at [70, 218] on span "Financials" at bounding box center [58, 221] width 40 height 10
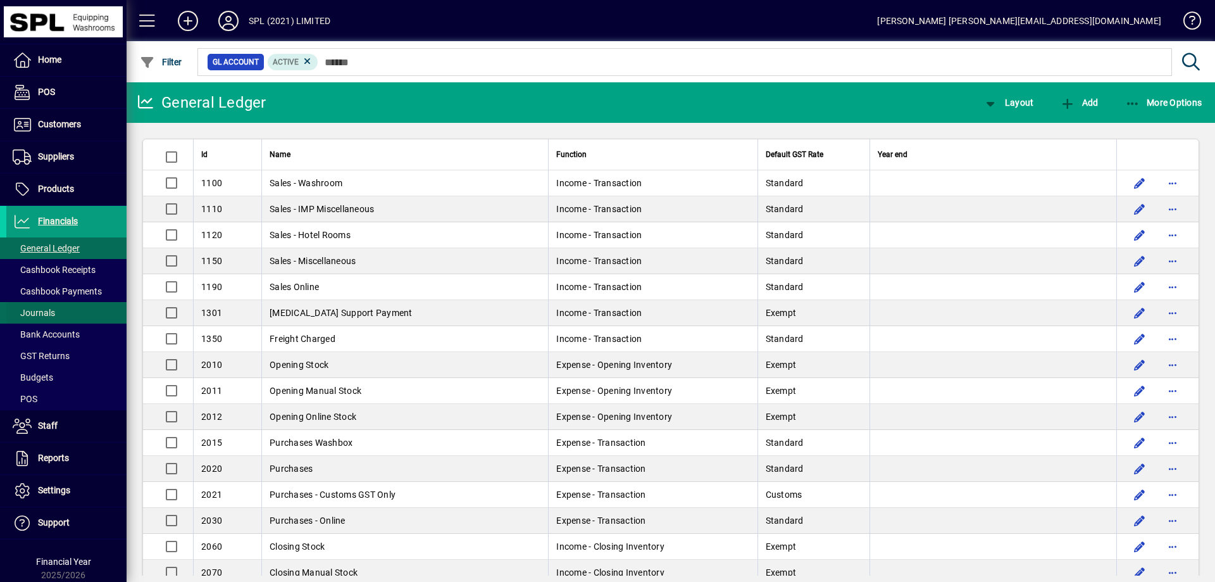
click at [47, 314] on span "Journals" at bounding box center [34, 313] width 42 height 10
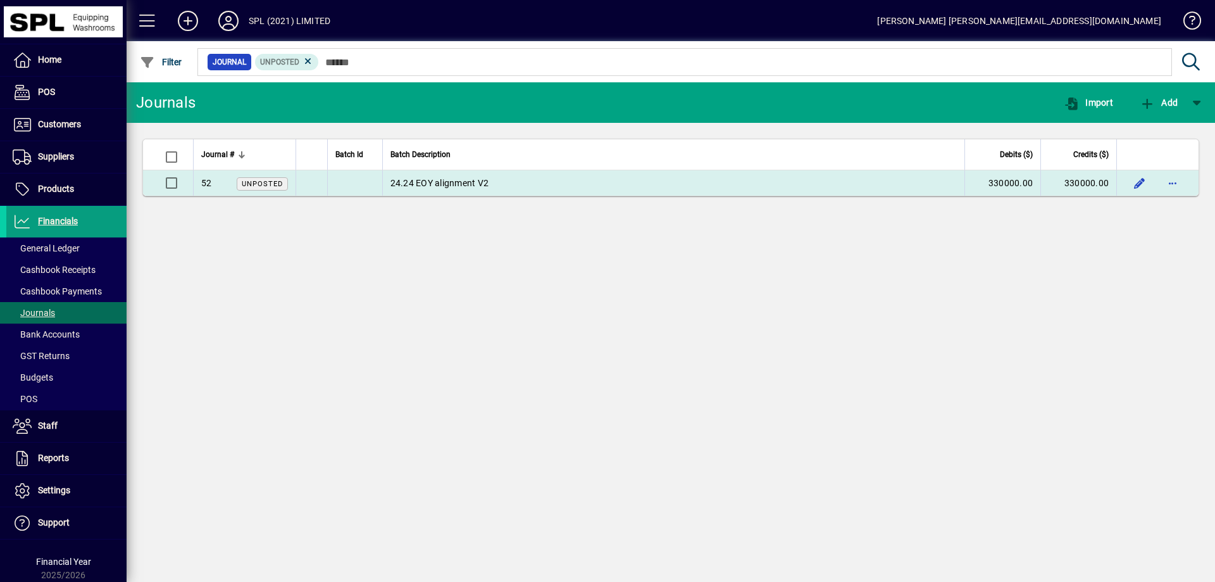
click at [888, 189] on td "24.24 EOY alignment V2" at bounding box center [673, 182] width 583 height 25
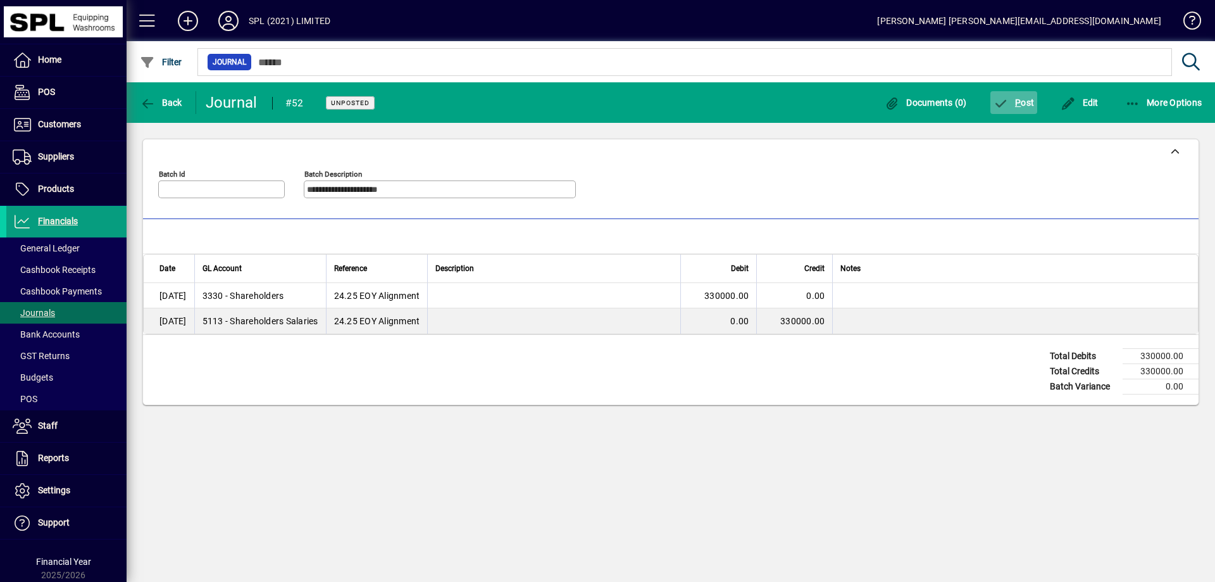
click at [1020, 103] on span "P" at bounding box center [1018, 102] width 6 height 10
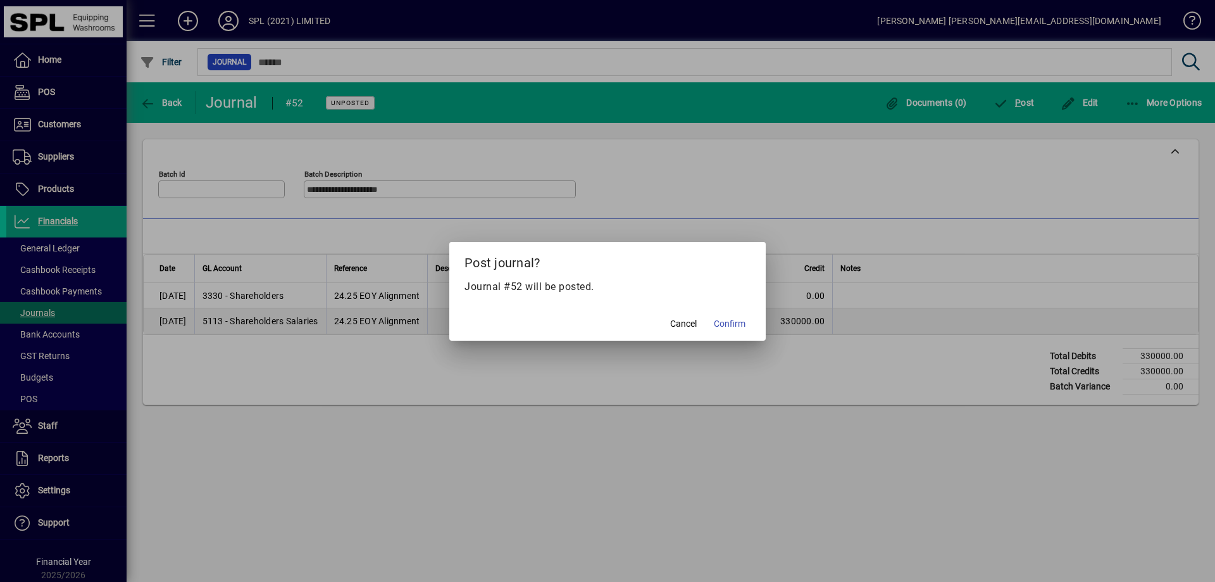
click at [734, 322] on span "Confirm" at bounding box center [730, 323] width 32 height 13
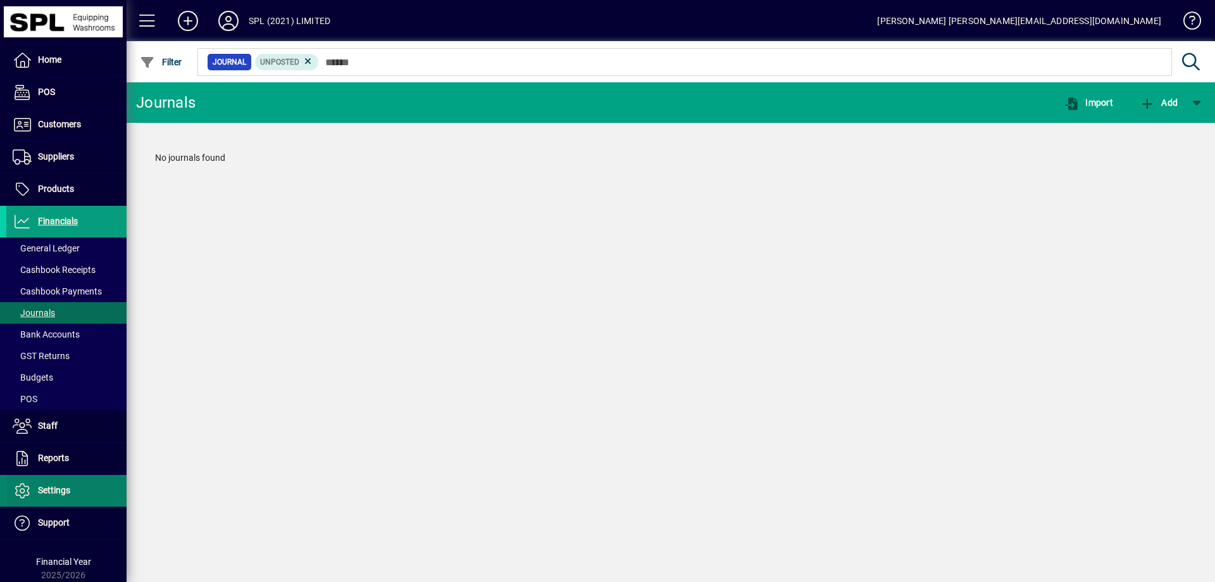
click at [73, 492] on span at bounding box center [66, 490] width 120 height 30
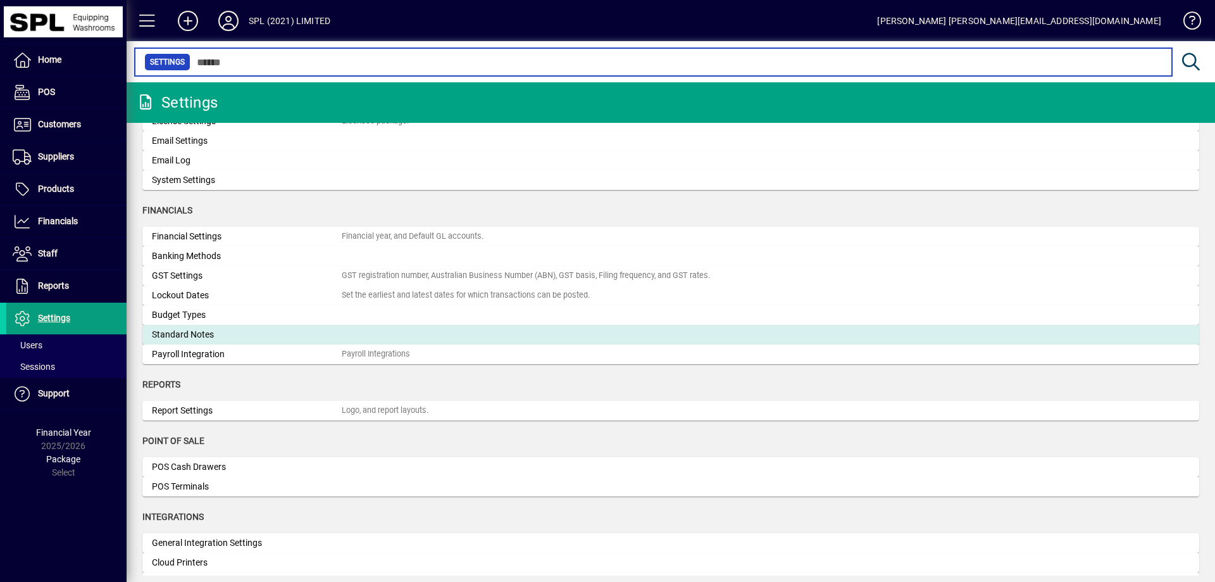
scroll to position [63, 0]
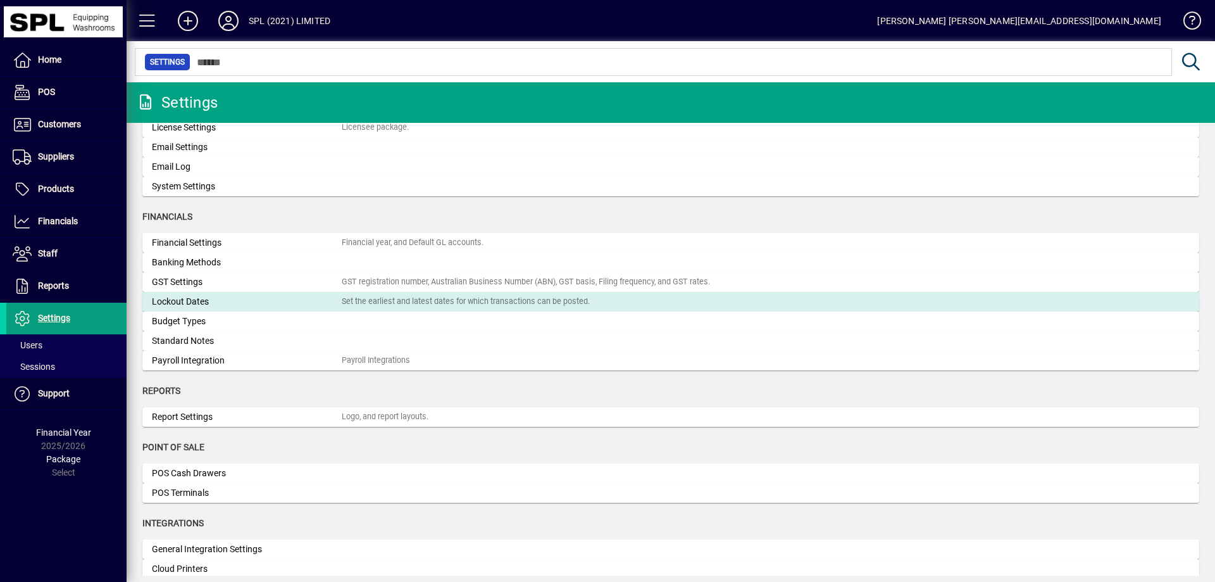
click at [207, 305] on div "Lockout Dates" at bounding box center [247, 301] width 190 height 13
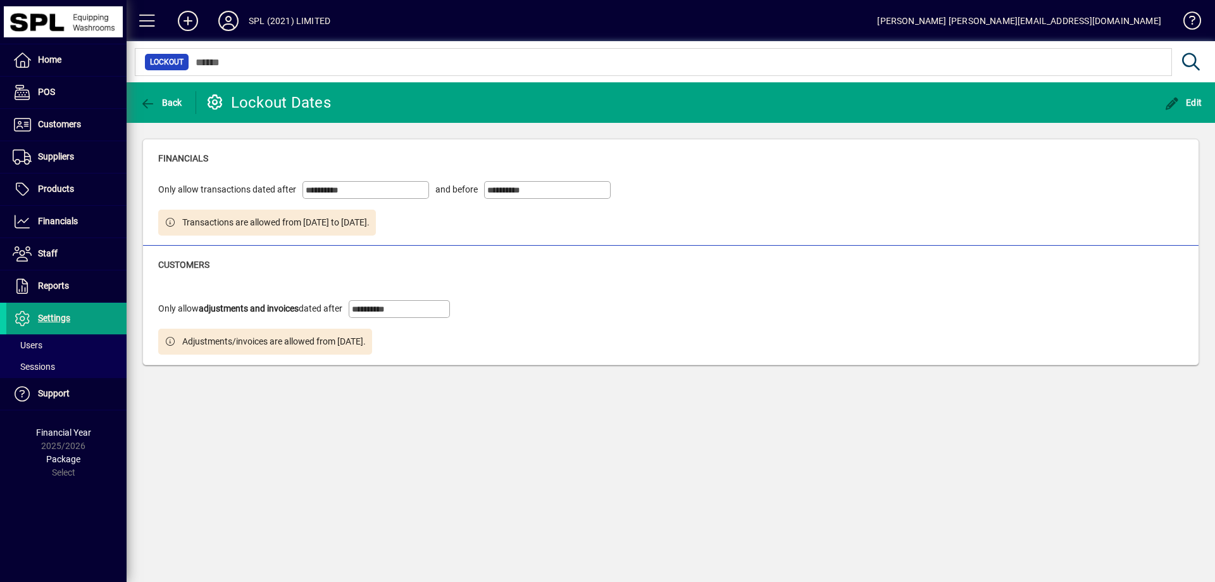
click at [386, 191] on input "**********" at bounding box center [367, 190] width 123 height 10
click at [1190, 102] on span "Edit" at bounding box center [1184, 102] width 38 height 10
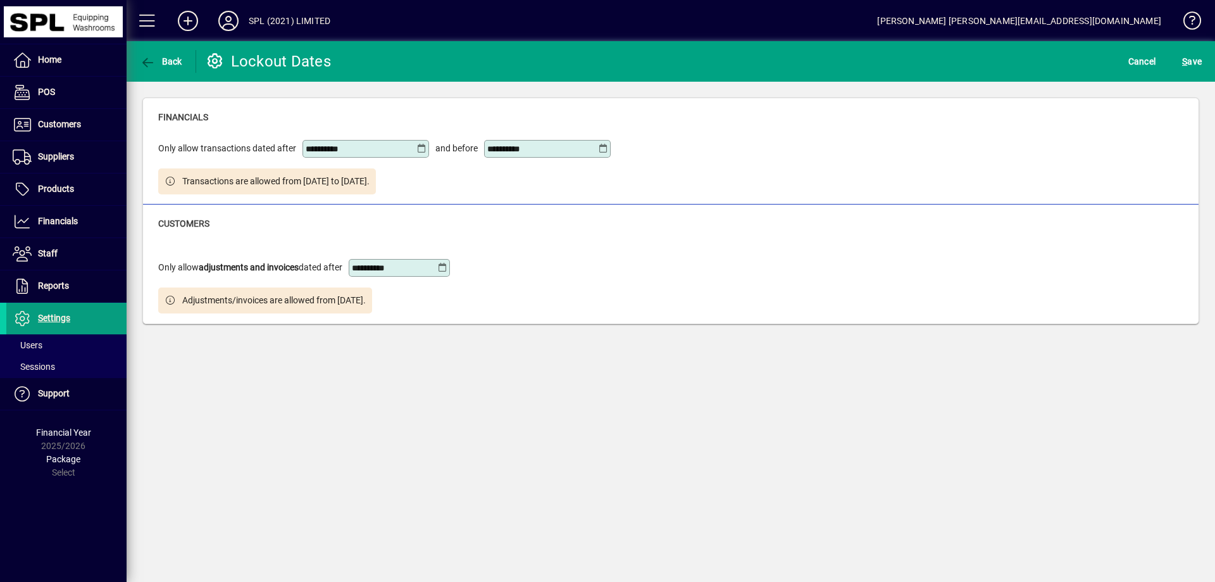
click at [421, 141] on div "**********" at bounding box center [366, 149] width 127 height 18
click at [422, 152] on icon at bounding box center [422, 149] width 10 height 10
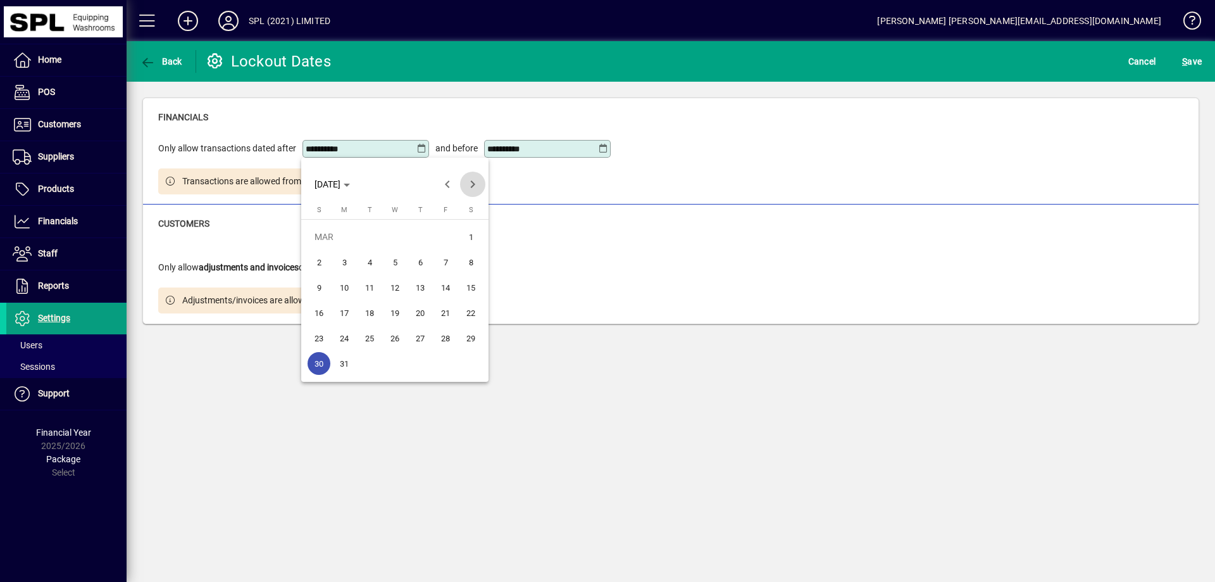
click at [473, 185] on span "Next month" at bounding box center [472, 184] width 25 height 25
click at [473, 186] on span "Next month" at bounding box center [472, 184] width 25 height 25
click at [415, 363] on span "31" at bounding box center [420, 363] width 23 height 23
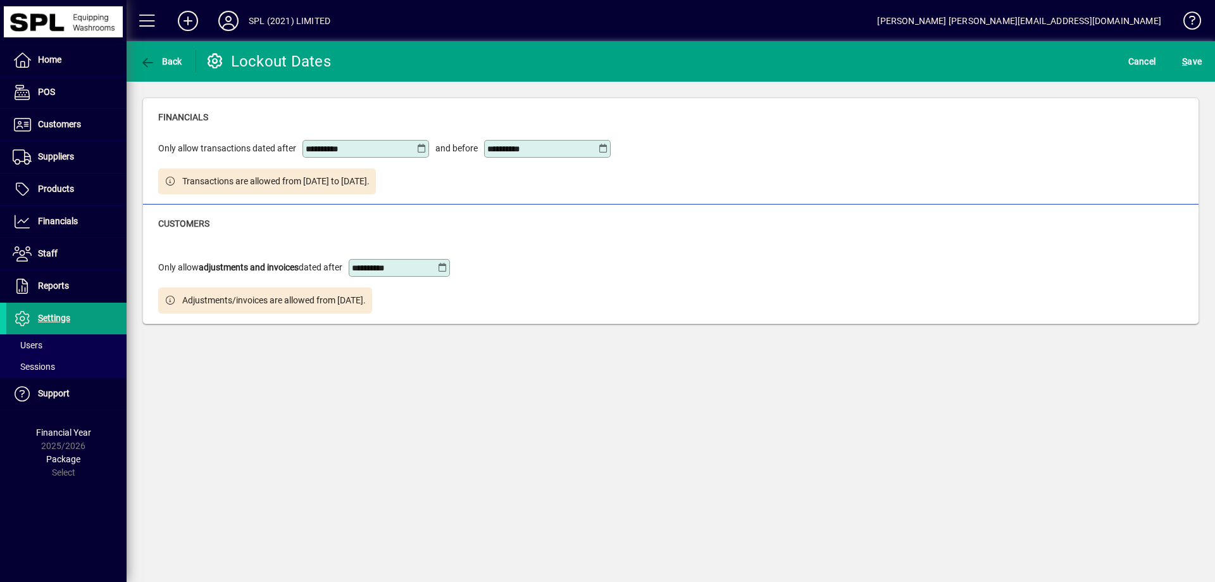
type input "**********"
drag, startPoint x: 420, startPoint y: 398, endPoint x: 598, endPoint y: 317, distance: 195.5
click at [420, 396] on div "**********" at bounding box center [671, 311] width 1089 height 541
click at [1195, 64] on span "S ave" at bounding box center [1193, 61] width 20 height 20
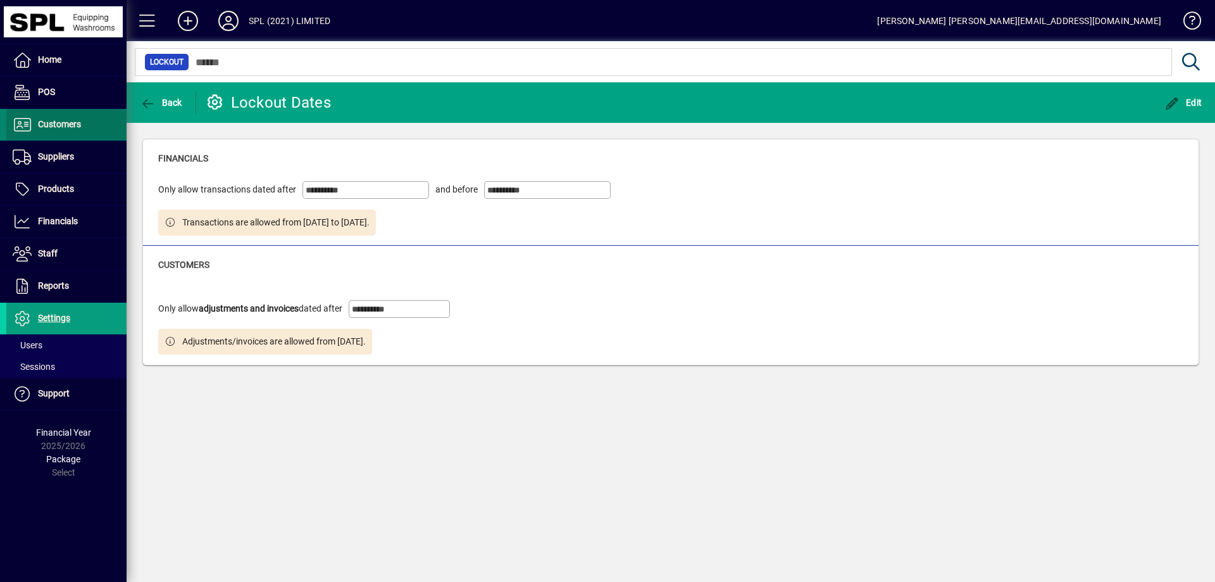
click at [88, 127] on span at bounding box center [66, 125] width 120 height 30
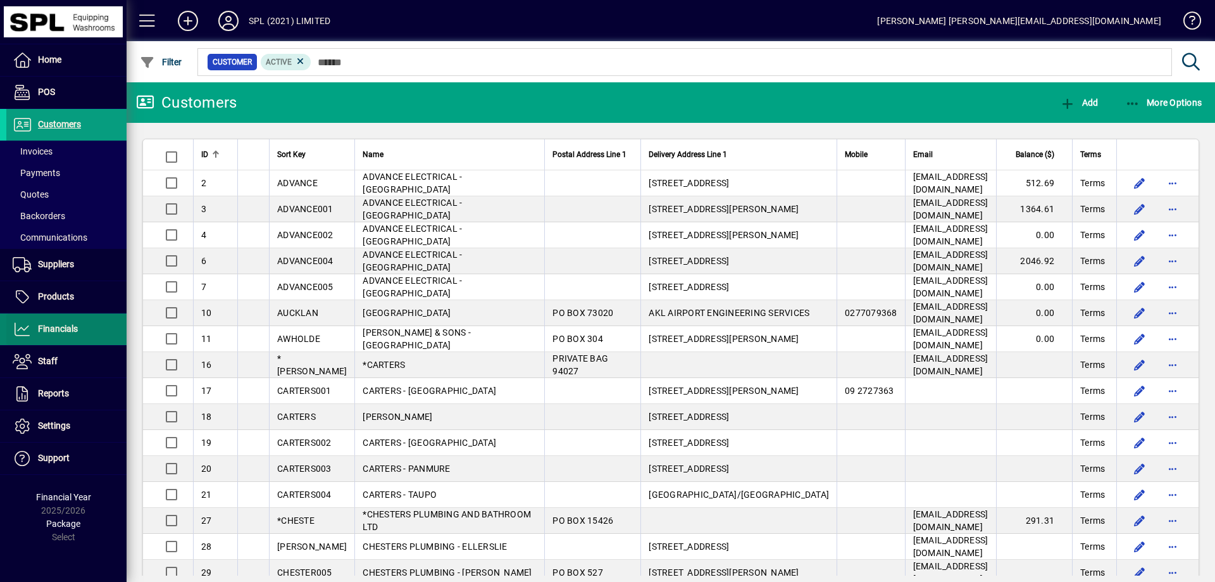
click at [64, 331] on span "Financials" at bounding box center [58, 328] width 40 height 10
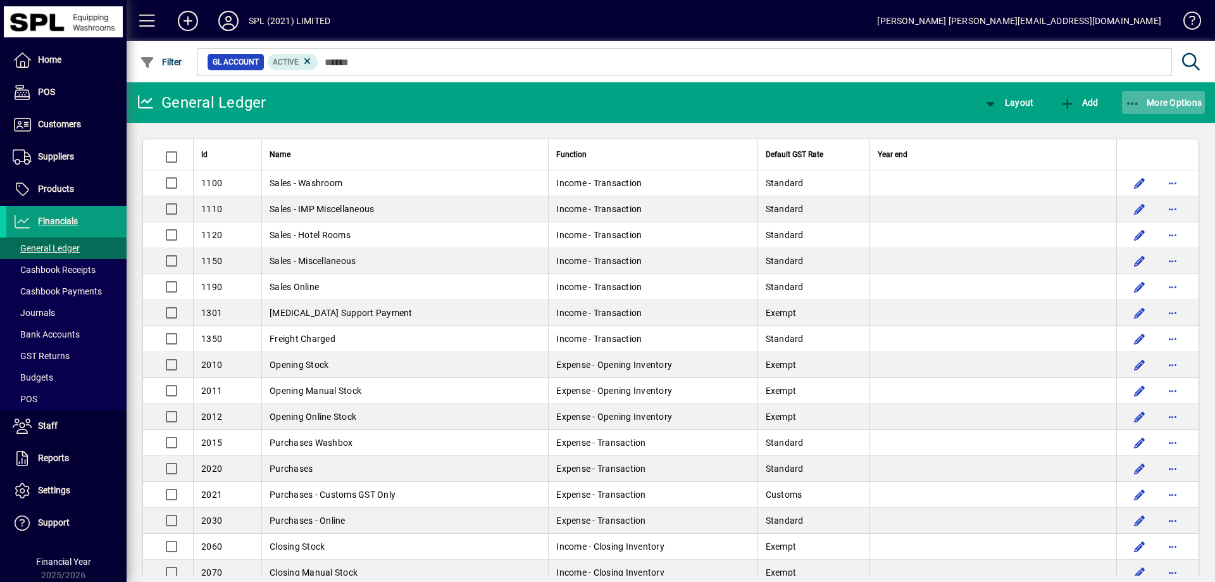
click at [1131, 98] on icon "button" at bounding box center [1134, 103] width 16 height 13
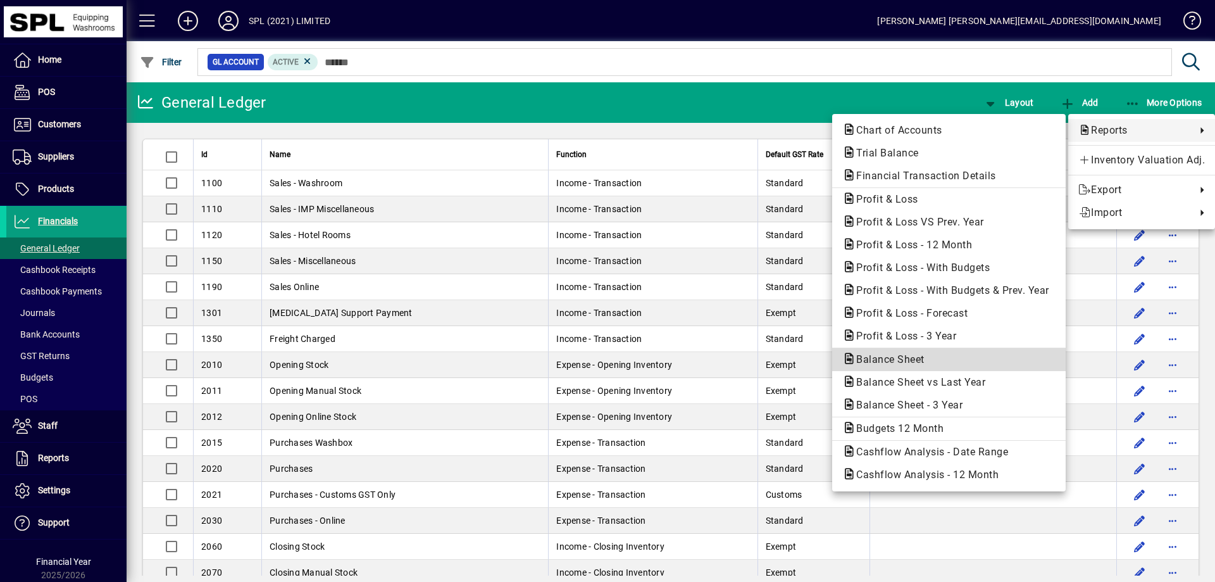
click at [911, 355] on span "Balance Sheet" at bounding box center [887, 359] width 89 height 12
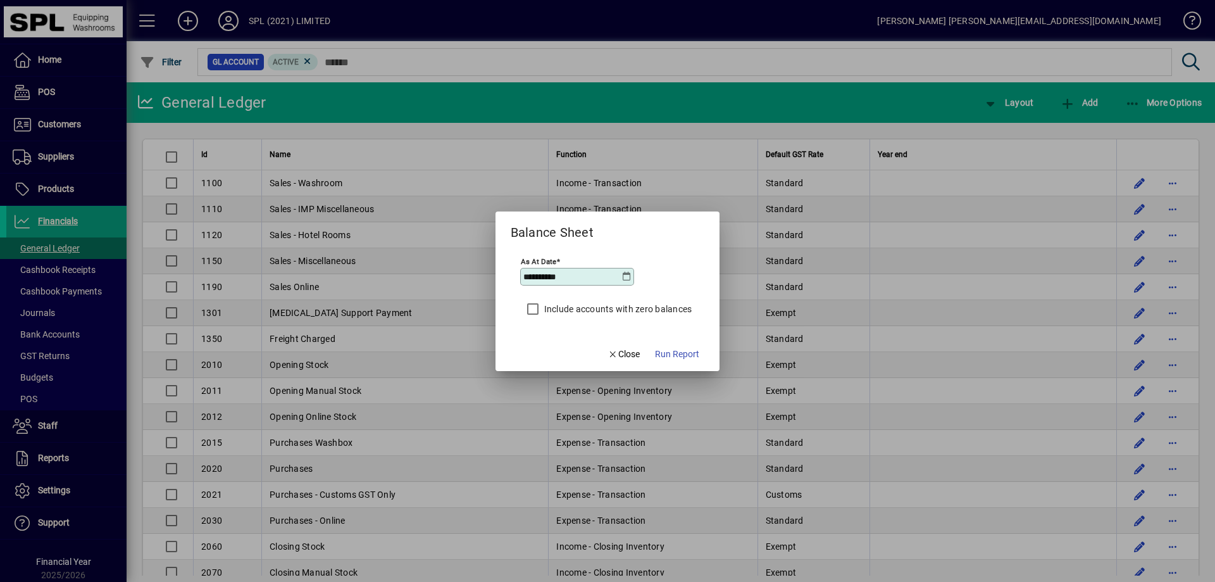
click at [630, 275] on icon at bounding box center [627, 277] width 10 height 10
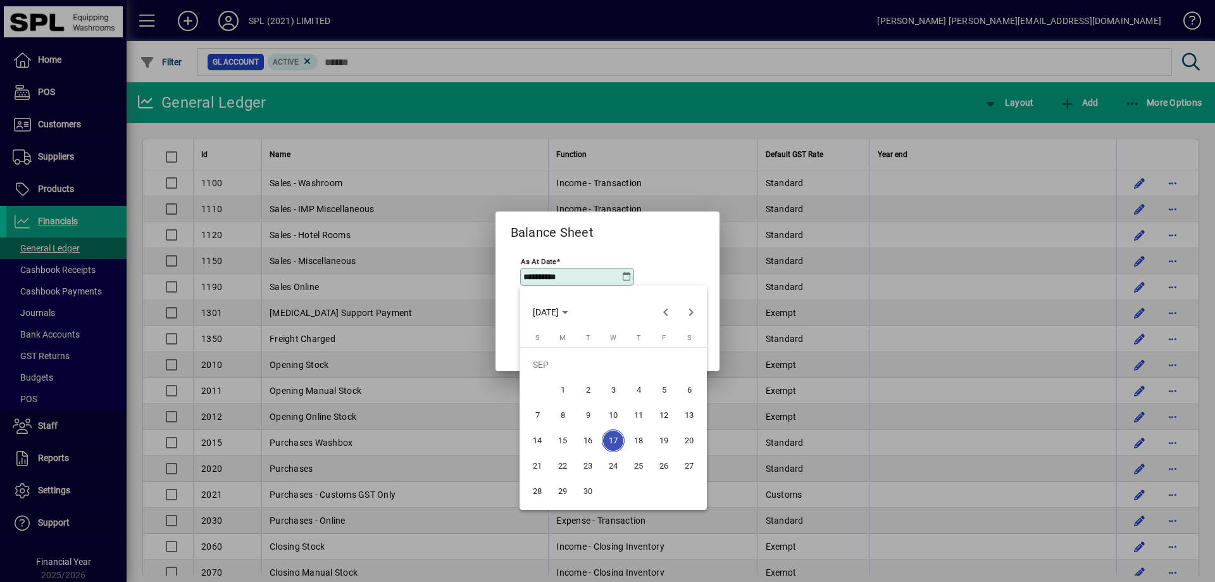
click at [668, 251] on div at bounding box center [607, 291] width 1215 height 582
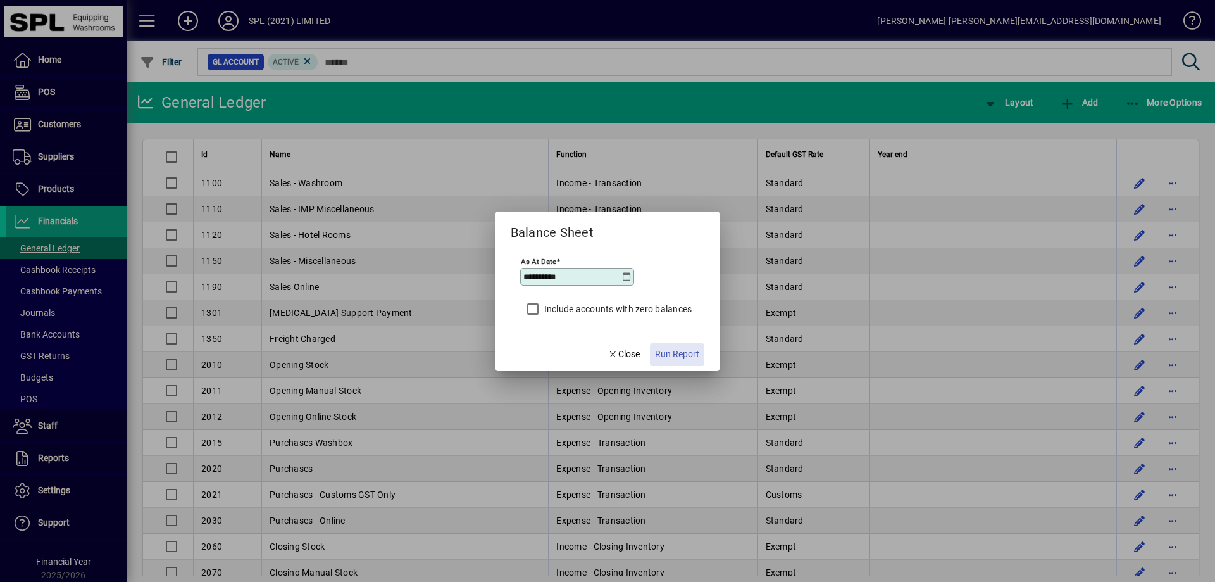
click at [686, 353] on span "Run Report" at bounding box center [677, 354] width 44 height 13
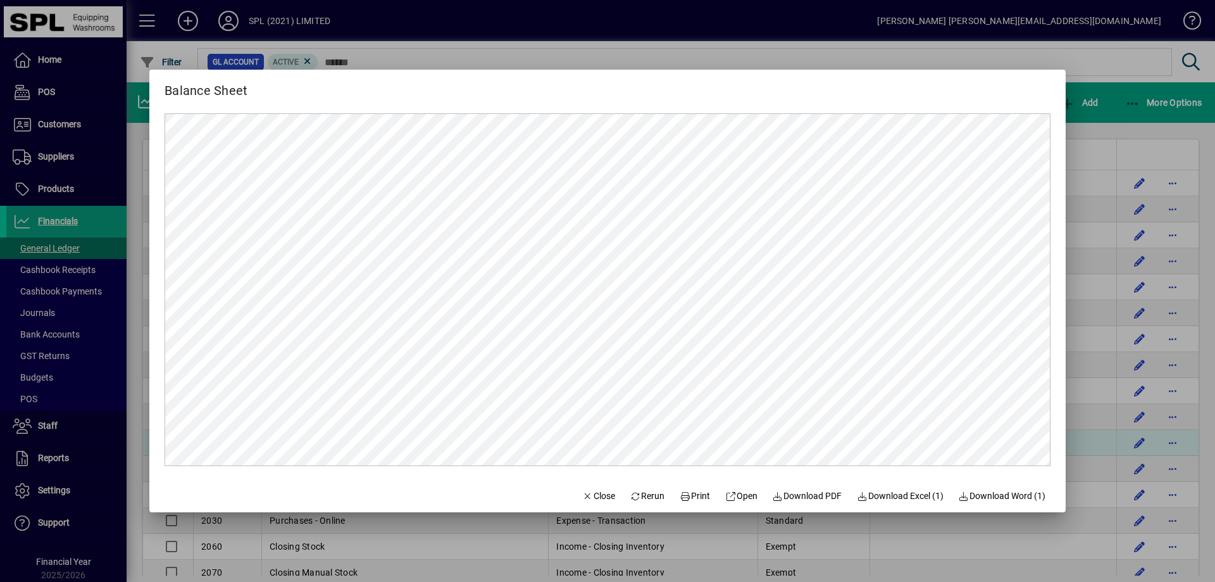
drag, startPoint x: 575, startPoint y: 497, endPoint x: 627, endPoint y: 451, distance: 69.1
click at [582, 496] on icon "button" at bounding box center [587, 496] width 11 height 9
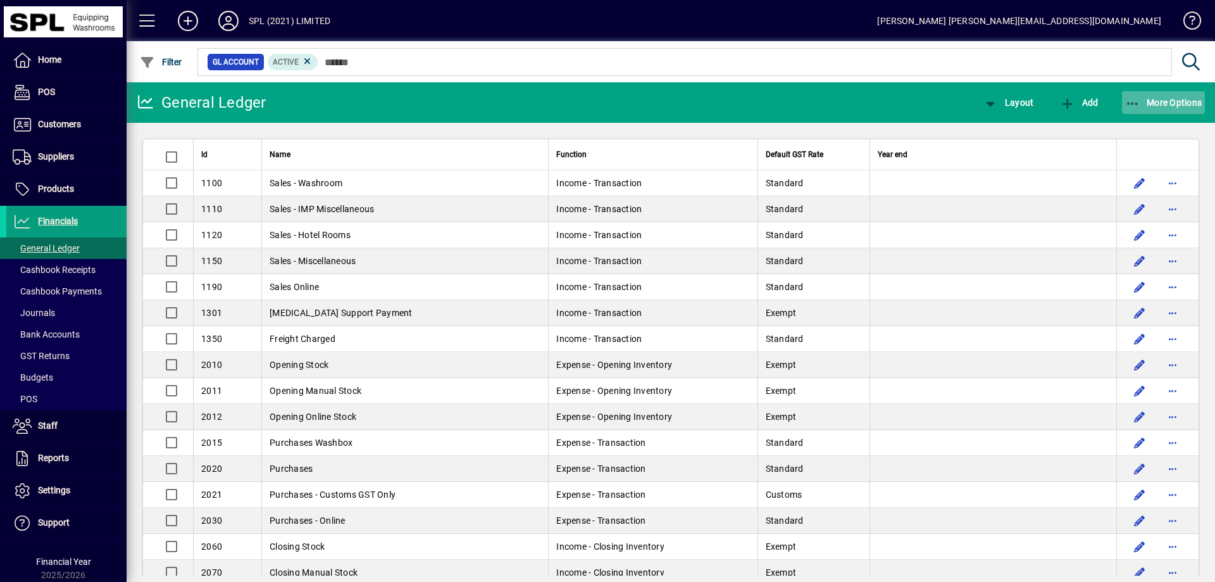
click at [1135, 97] on icon "button" at bounding box center [1134, 103] width 16 height 13
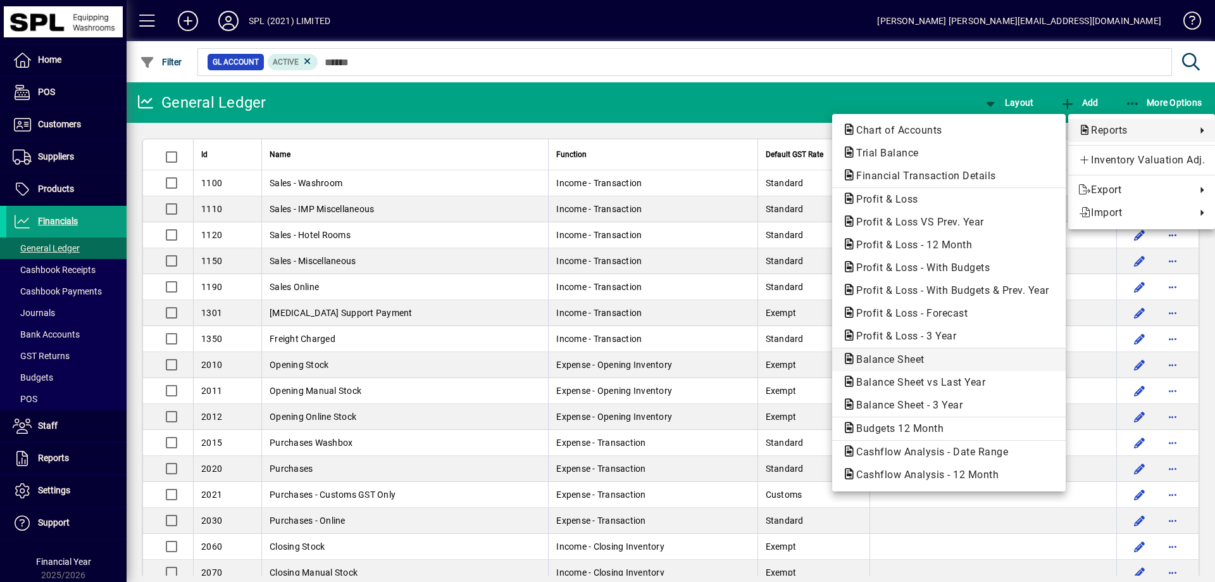
click at [957, 364] on span "Balance Sheet" at bounding box center [949, 359] width 213 height 15
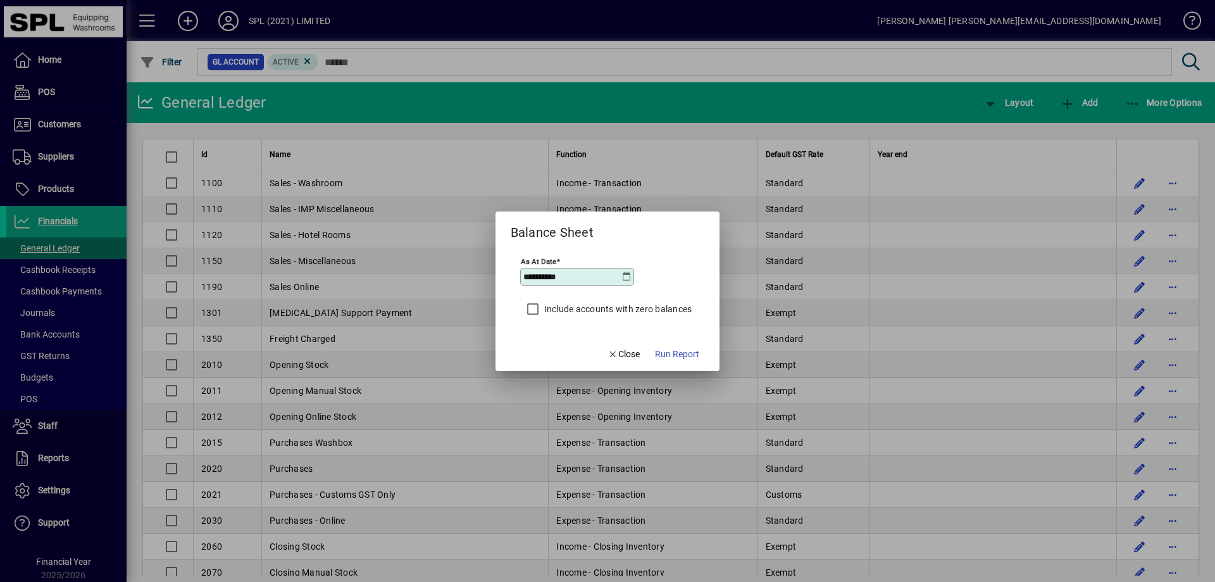
click at [627, 274] on icon at bounding box center [627, 277] width 10 height 10
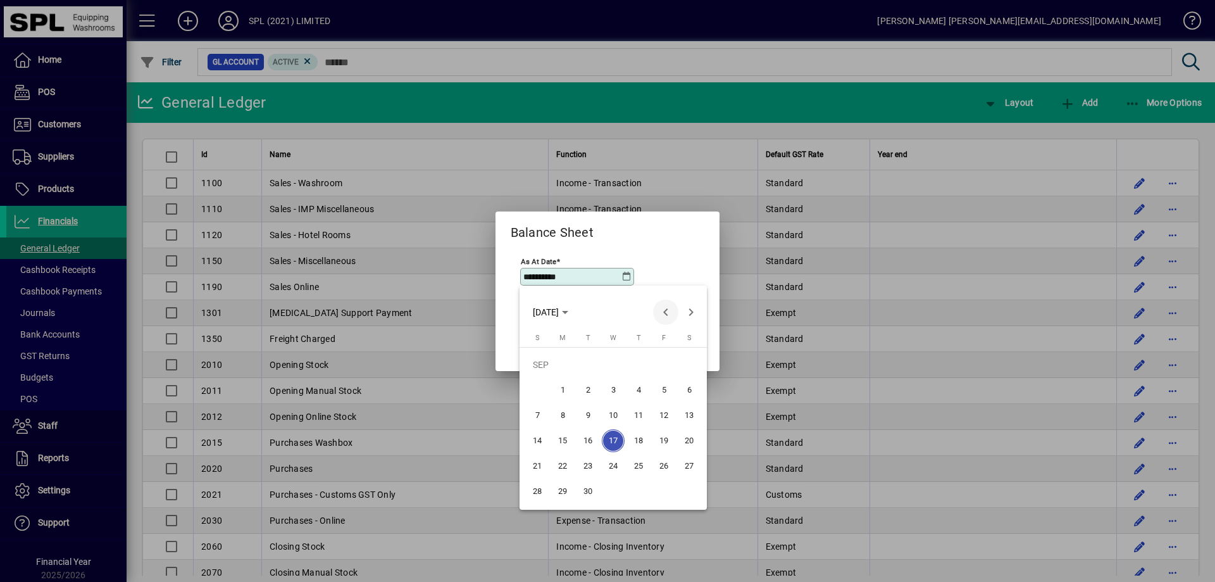
click at [665, 311] on span "Previous month" at bounding box center [665, 311] width 25 height 25
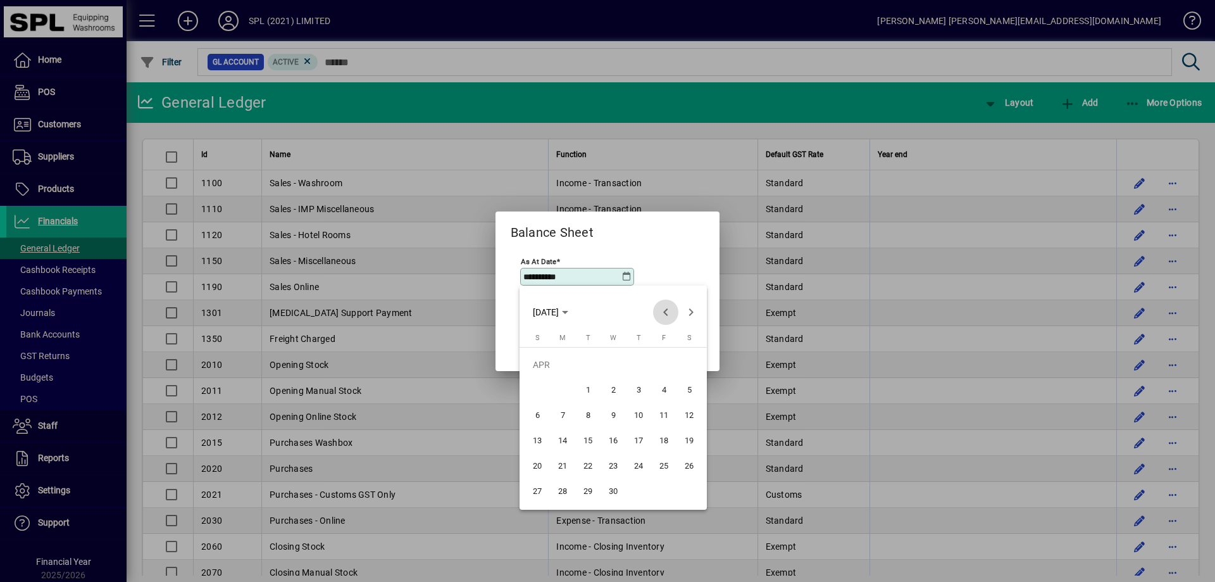
click at [665, 311] on span "Previous month" at bounding box center [665, 311] width 25 height 25
click at [559, 494] on span "31" at bounding box center [562, 491] width 23 height 23
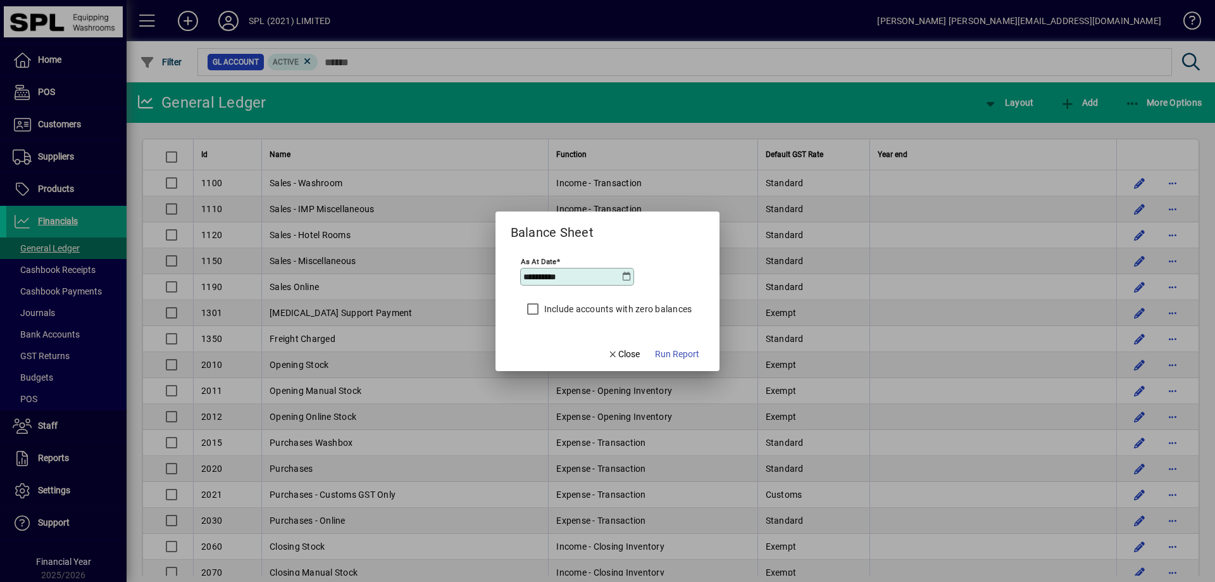
type input "**********"
click at [678, 352] on span "Run Report" at bounding box center [677, 354] width 44 height 13
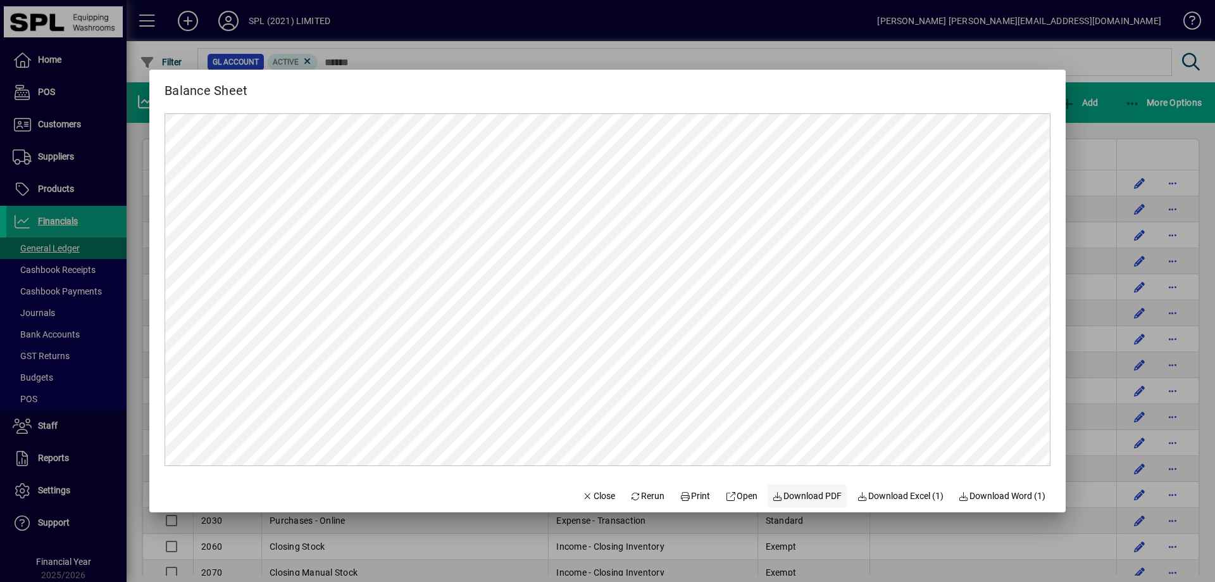
click at [811, 500] on span "Download PDF" at bounding box center [808, 495] width 70 height 13
click at [595, 494] on span "Close" at bounding box center [598, 495] width 33 height 13
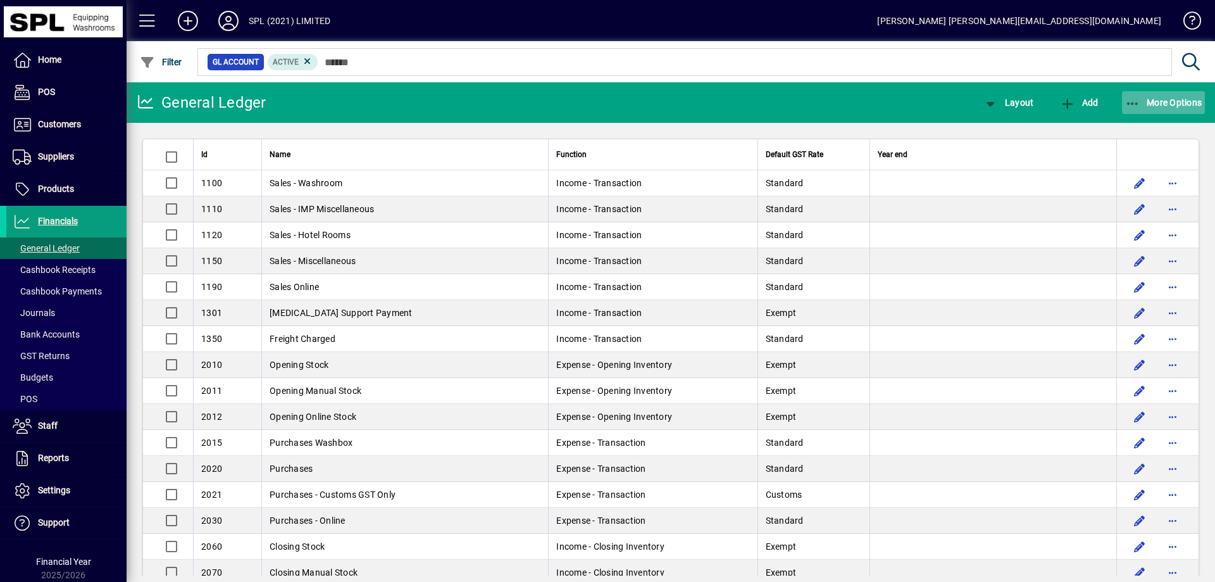
click at [1136, 99] on icon "button" at bounding box center [1134, 103] width 16 height 13
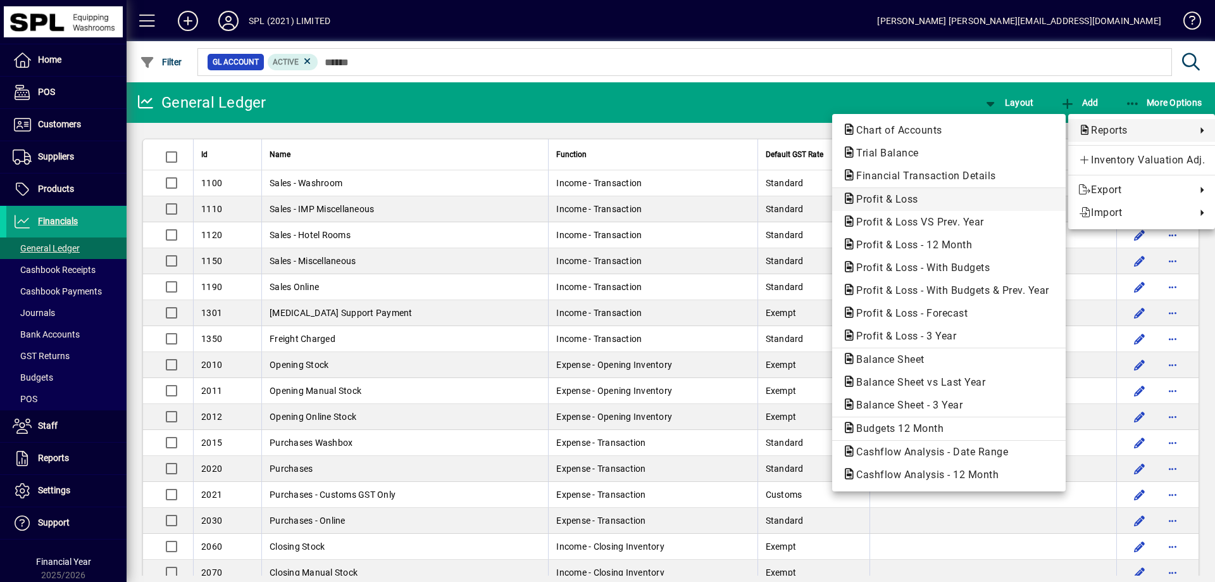
click at [913, 204] on span "Profit & Loss" at bounding box center [884, 199] width 82 height 12
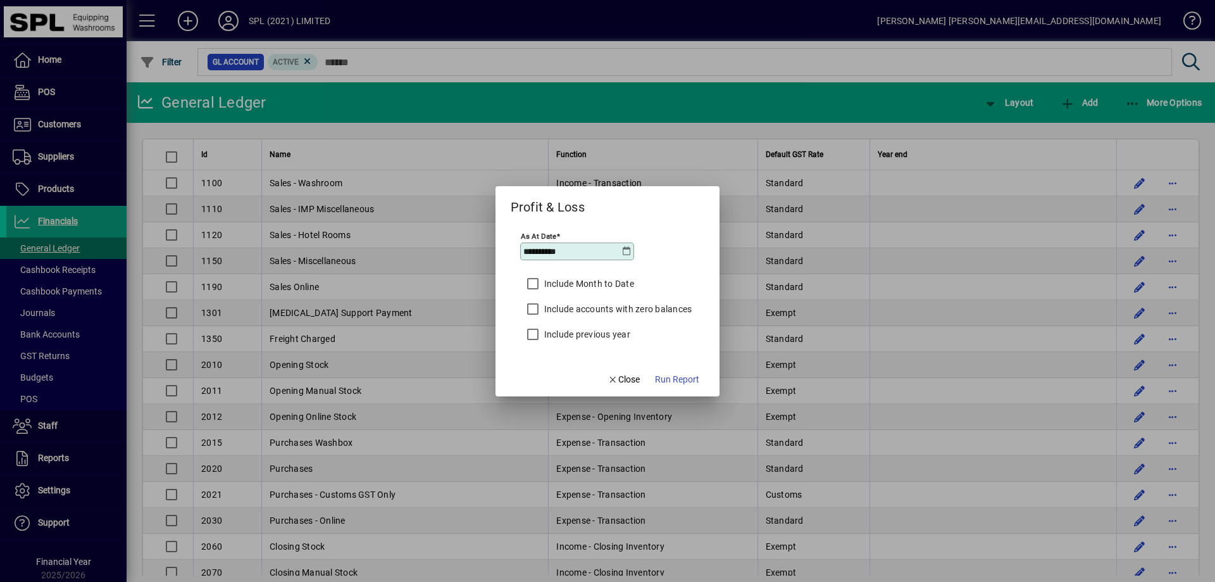
click at [627, 249] on icon at bounding box center [627, 251] width 10 height 10
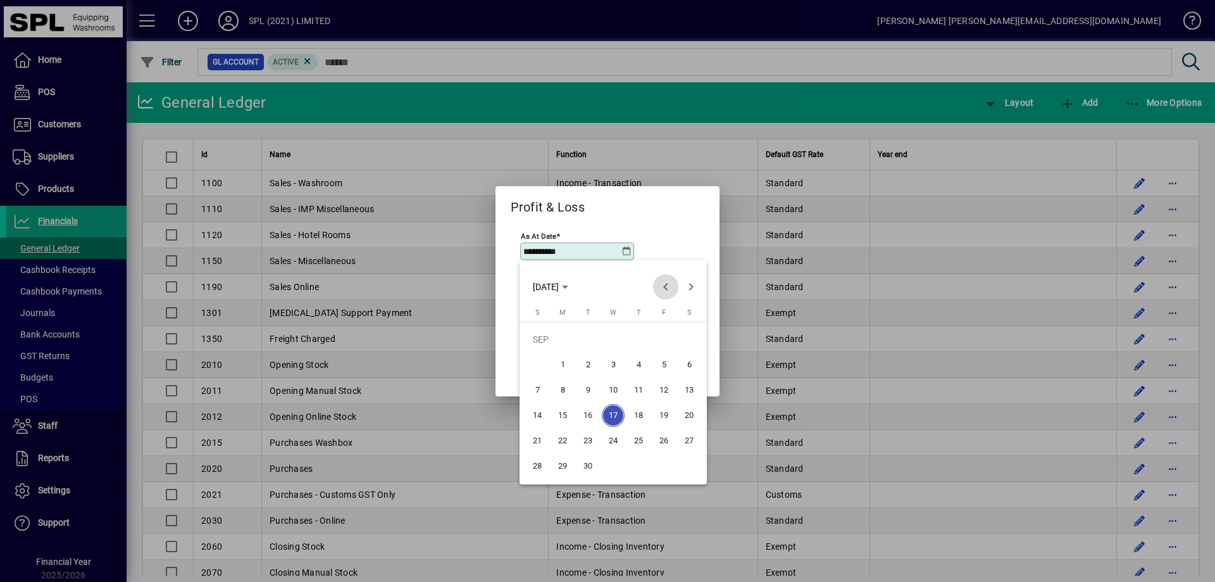
click at [663, 285] on span "Previous month" at bounding box center [665, 286] width 25 height 25
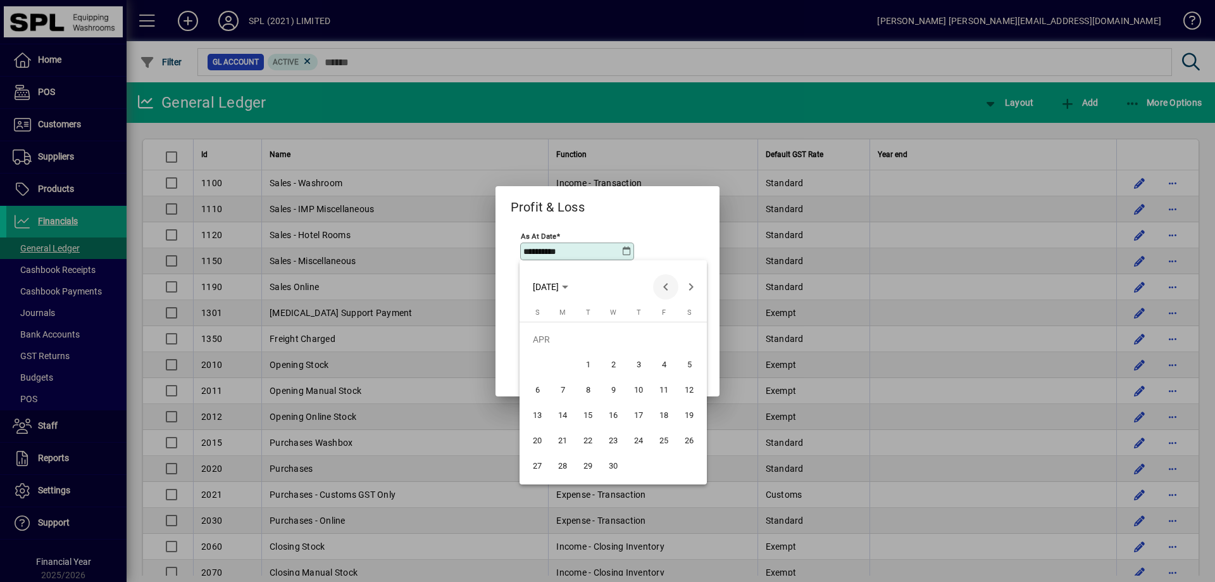
click at [663, 285] on span "Previous month" at bounding box center [665, 286] width 25 height 25
click at [566, 464] on span "31" at bounding box center [562, 466] width 23 height 23
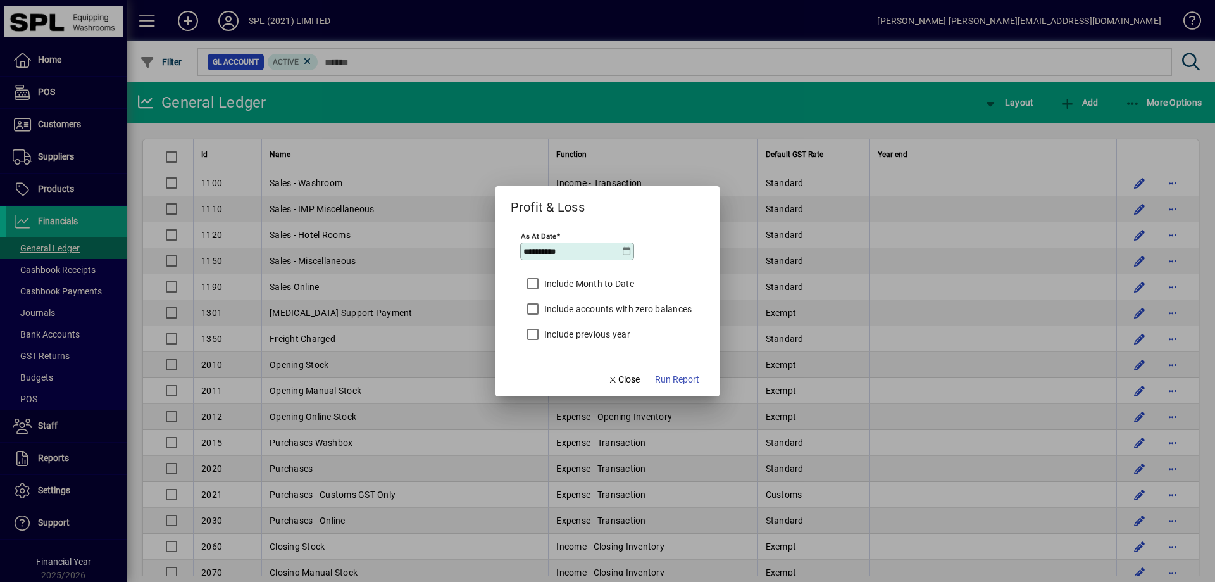
type input "**********"
click at [686, 386] on span "button" at bounding box center [677, 380] width 54 height 30
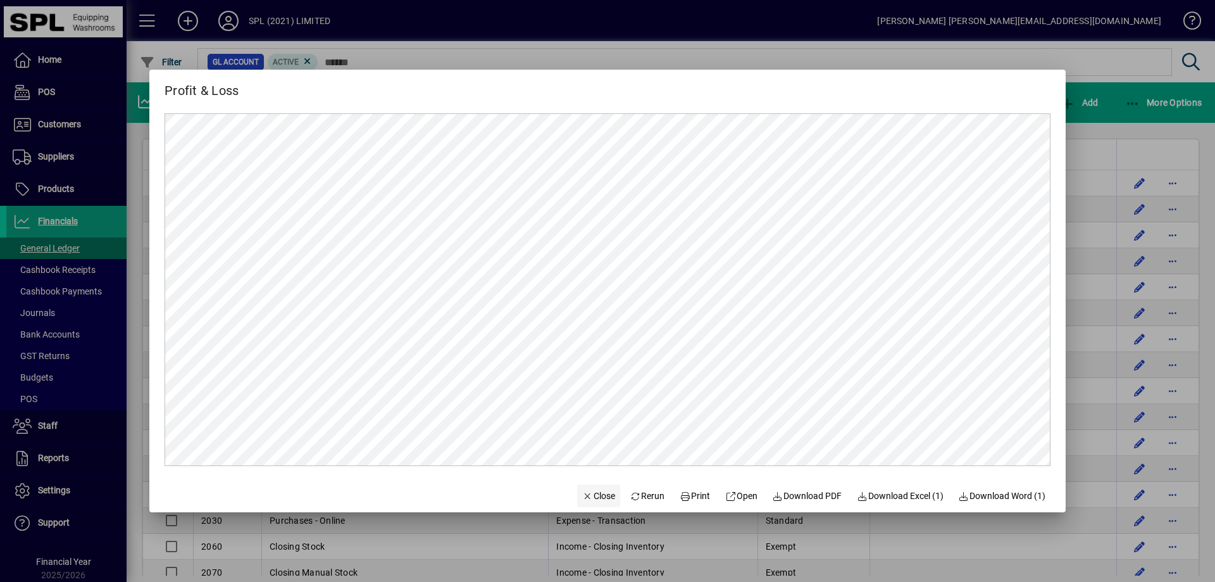
click at [596, 500] on span "Close" at bounding box center [598, 495] width 33 height 13
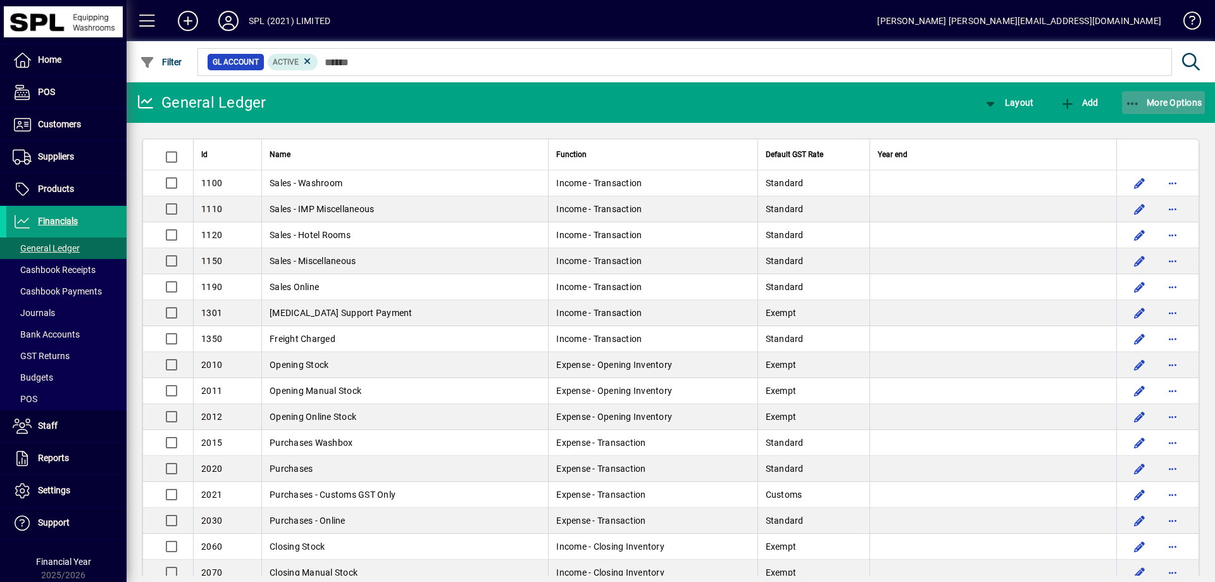
click at [1134, 101] on icon "button" at bounding box center [1134, 103] width 16 height 13
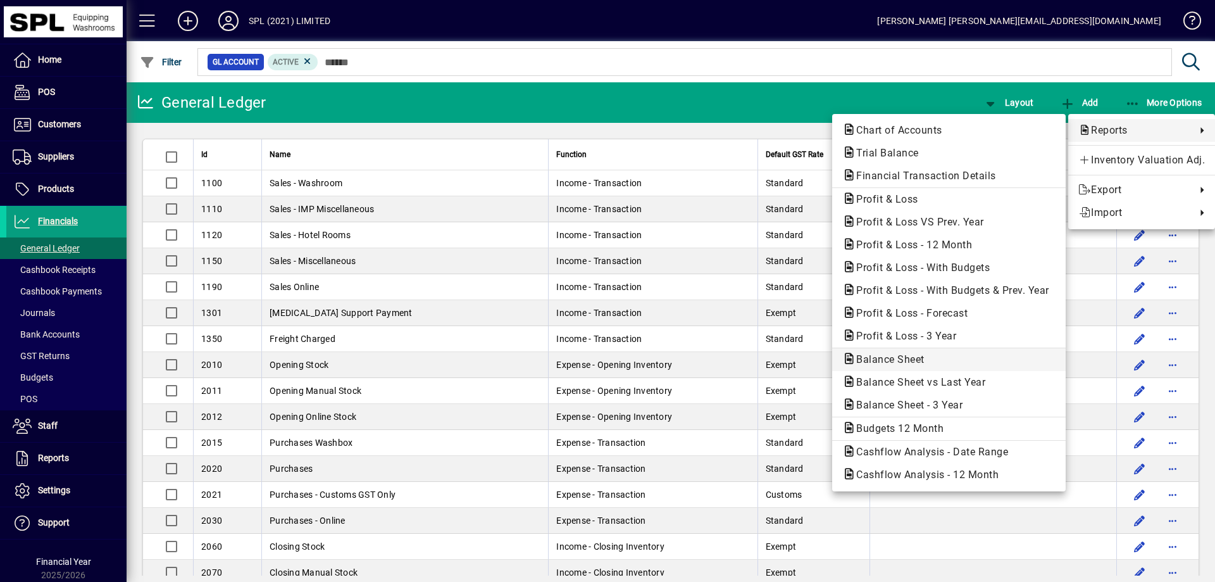
click at [947, 358] on span "Balance Sheet" at bounding box center [949, 359] width 213 height 15
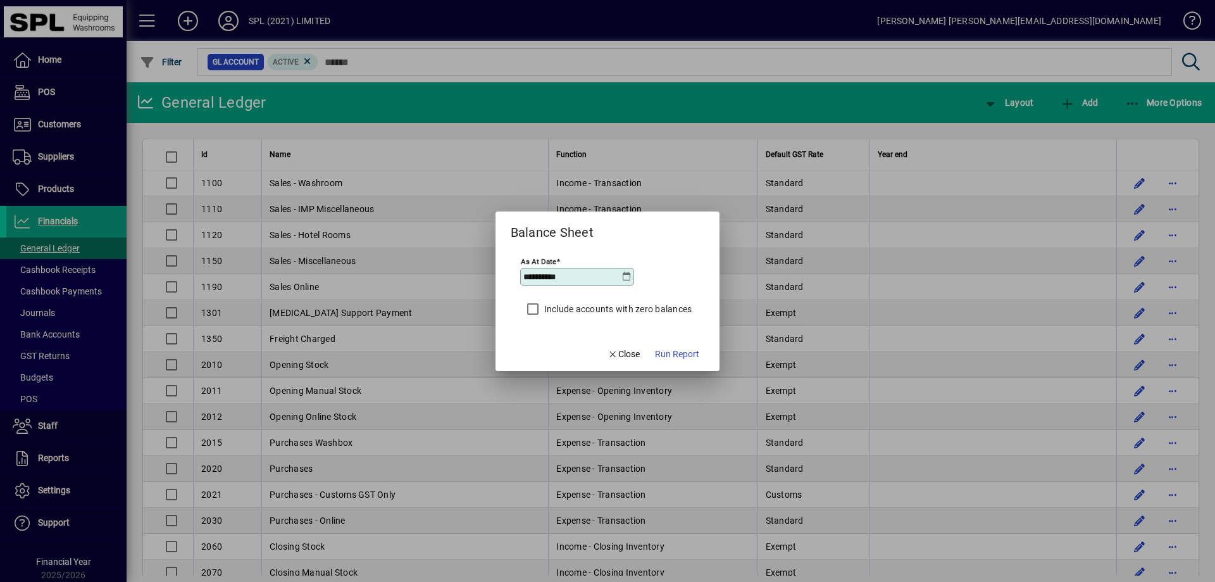
click at [625, 279] on icon at bounding box center [627, 277] width 10 height 10
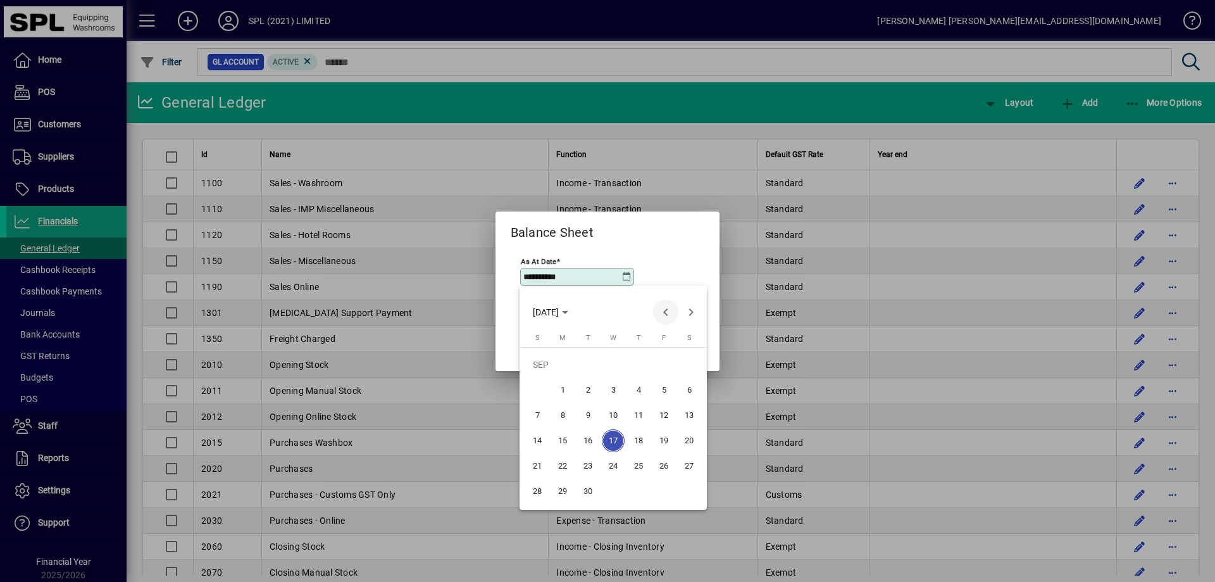
click at [670, 309] on span "Previous month" at bounding box center [665, 311] width 25 height 25
click at [669, 310] on span "Previous month" at bounding box center [665, 311] width 25 height 25
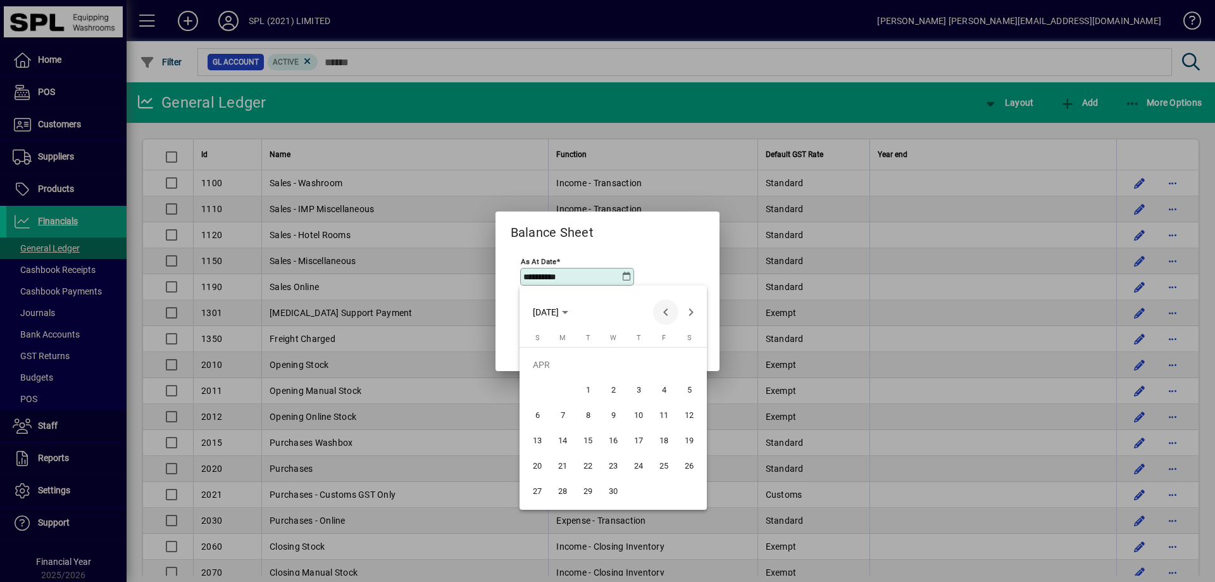
drag, startPoint x: 664, startPoint y: 313, endPoint x: 664, endPoint y: 320, distance: 7.0
click at [665, 317] on span "Previous month" at bounding box center [665, 311] width 25 height 25
click at [559, 495] on span "31" at bounding box center [562, 491] width 23 height 23
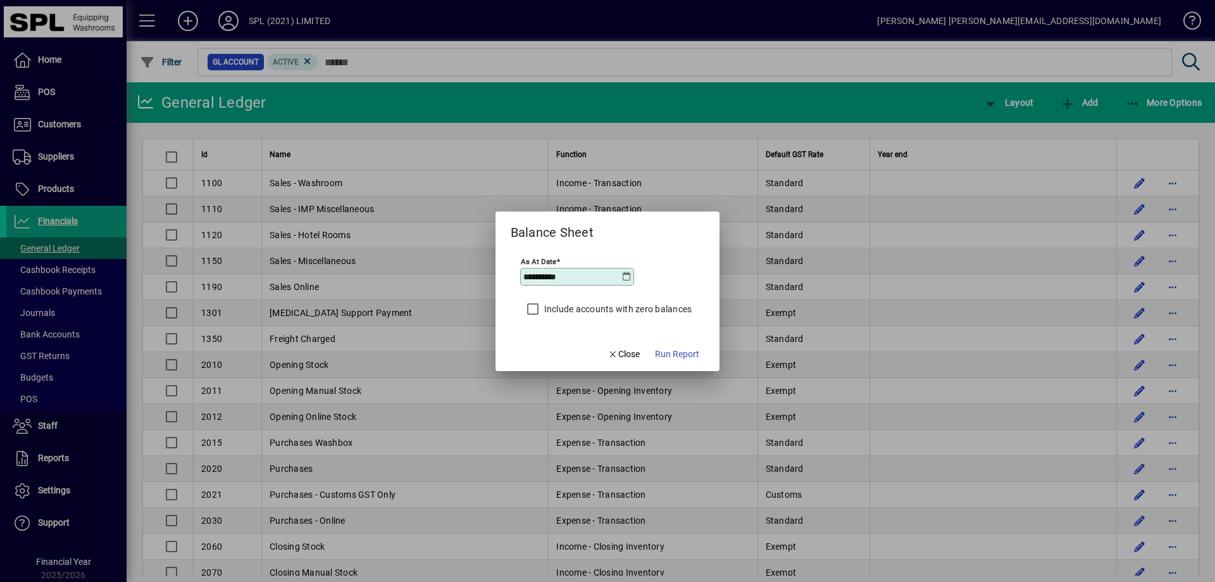
type input "**********"
click at [671, 360] on span "Run Report" at bounding box center [677, 354] width 44 height 13
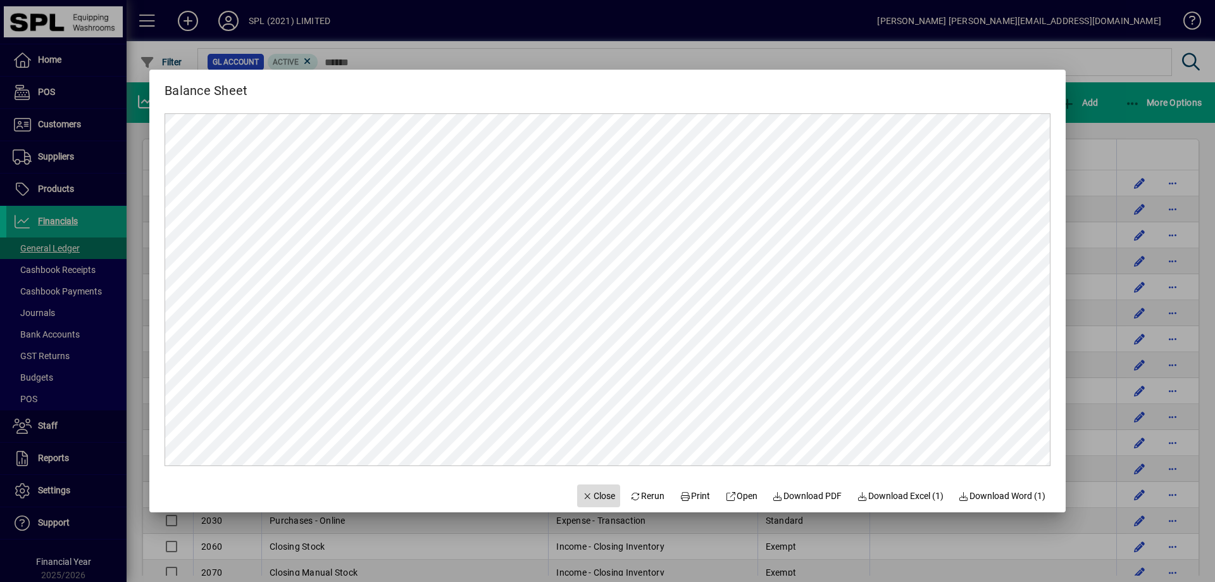
click at [587, 491] on span "Close" at bounding box center [598, 495] width 33 height 13
